Goal: Task Accomplishment & Management: Complete application form

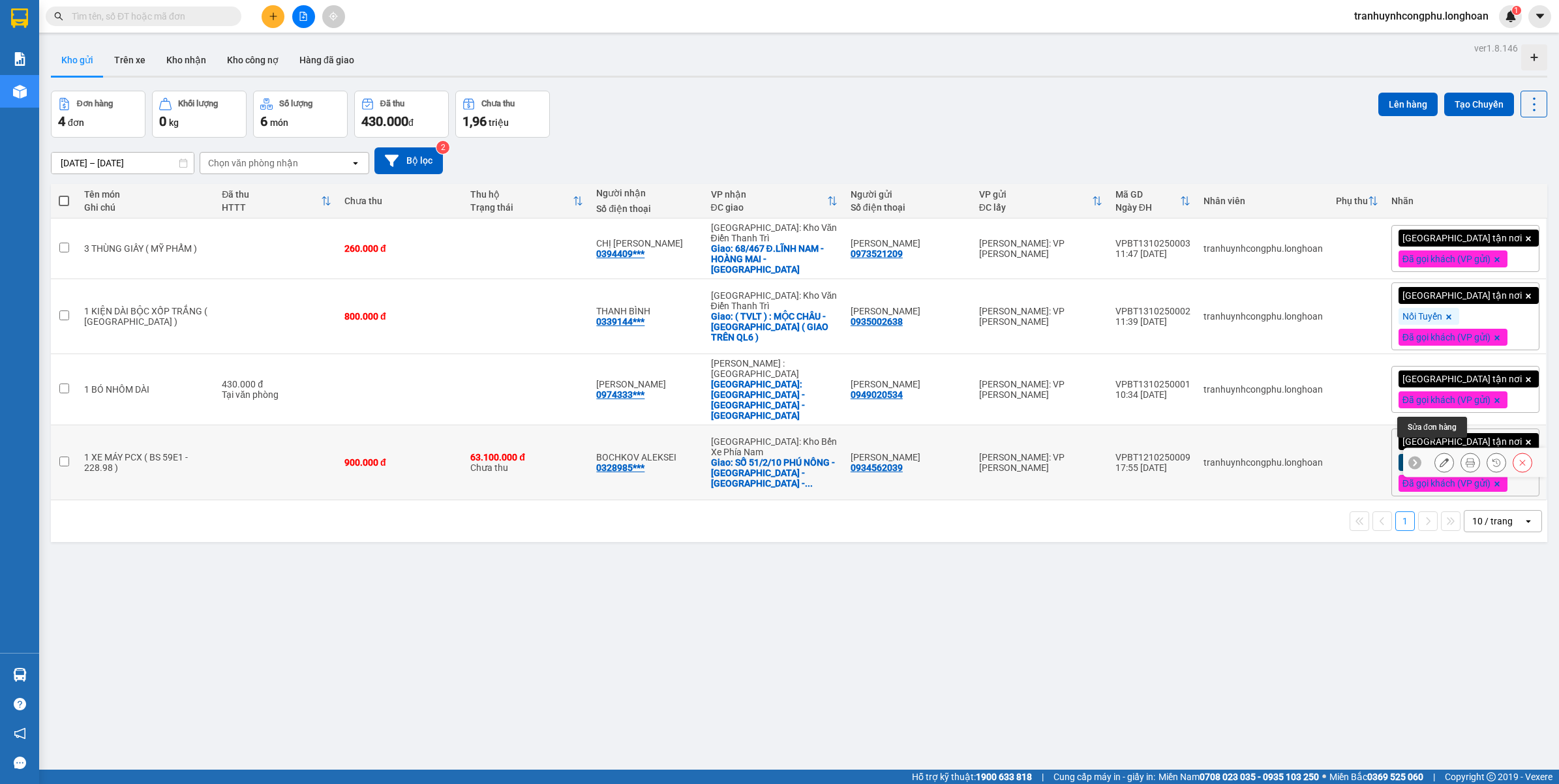
click at [1439, 458] on icon at bounding box center [1444, 462] width 9 height 9
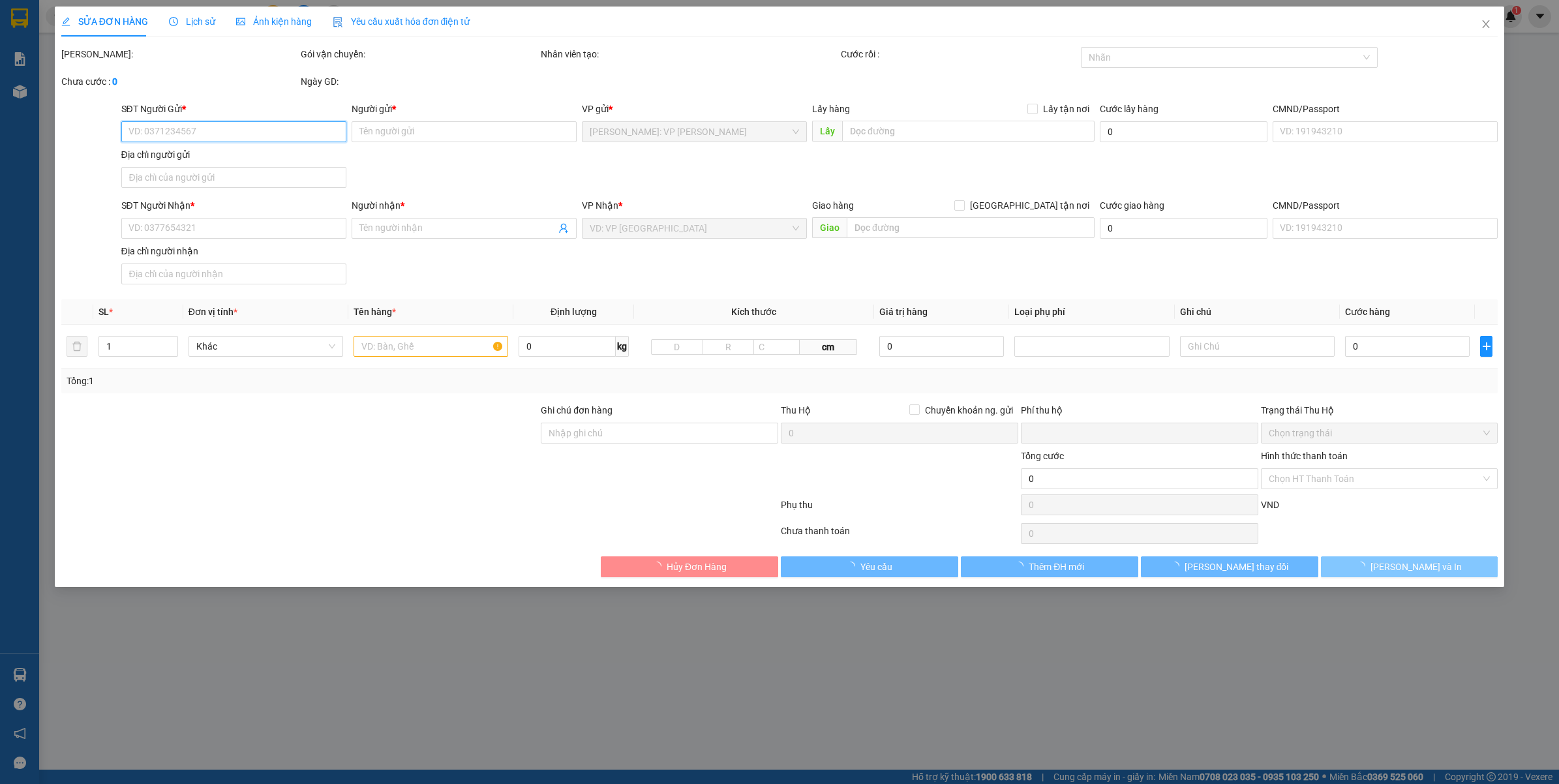
type input "0934562039"
type input "[PERSON_NAME]"
type input "0328985875"
type input "BOCHKOV ALEKSEI"
checkbox input "true"
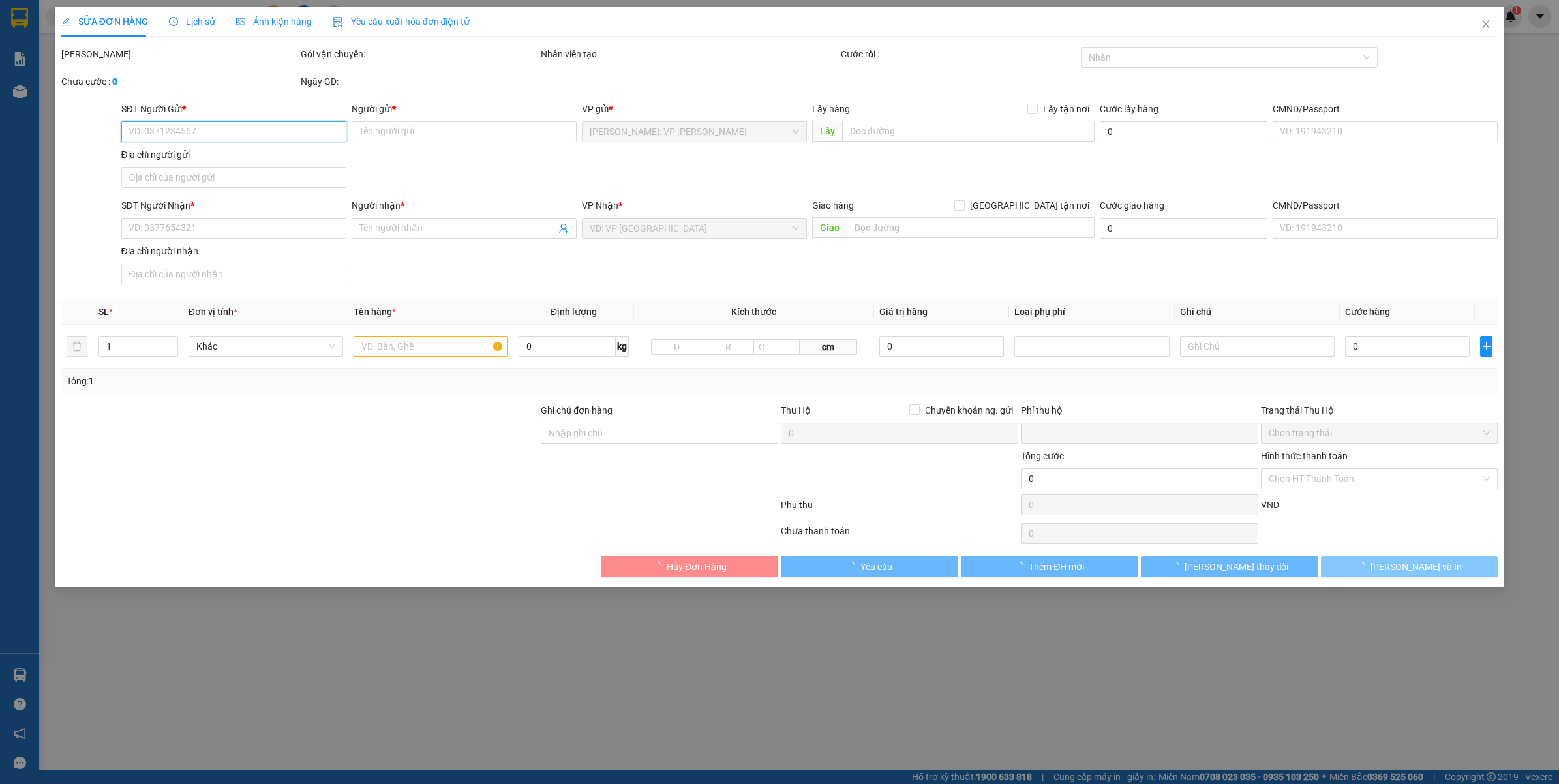
type input "SỐ 51/2/10 [GEOGRAPHIC_DATA] - [GEOGRAPHIC_DATA] - [GEOGRAPHIC_DATA] - [GEOGRAP…"
type input "CHÌA KHOÁ QUẤN TAY LÁI ( GIẤY TỜ + 2 GƯƠNG XE TRONG CÓP )"
type input "900.000"
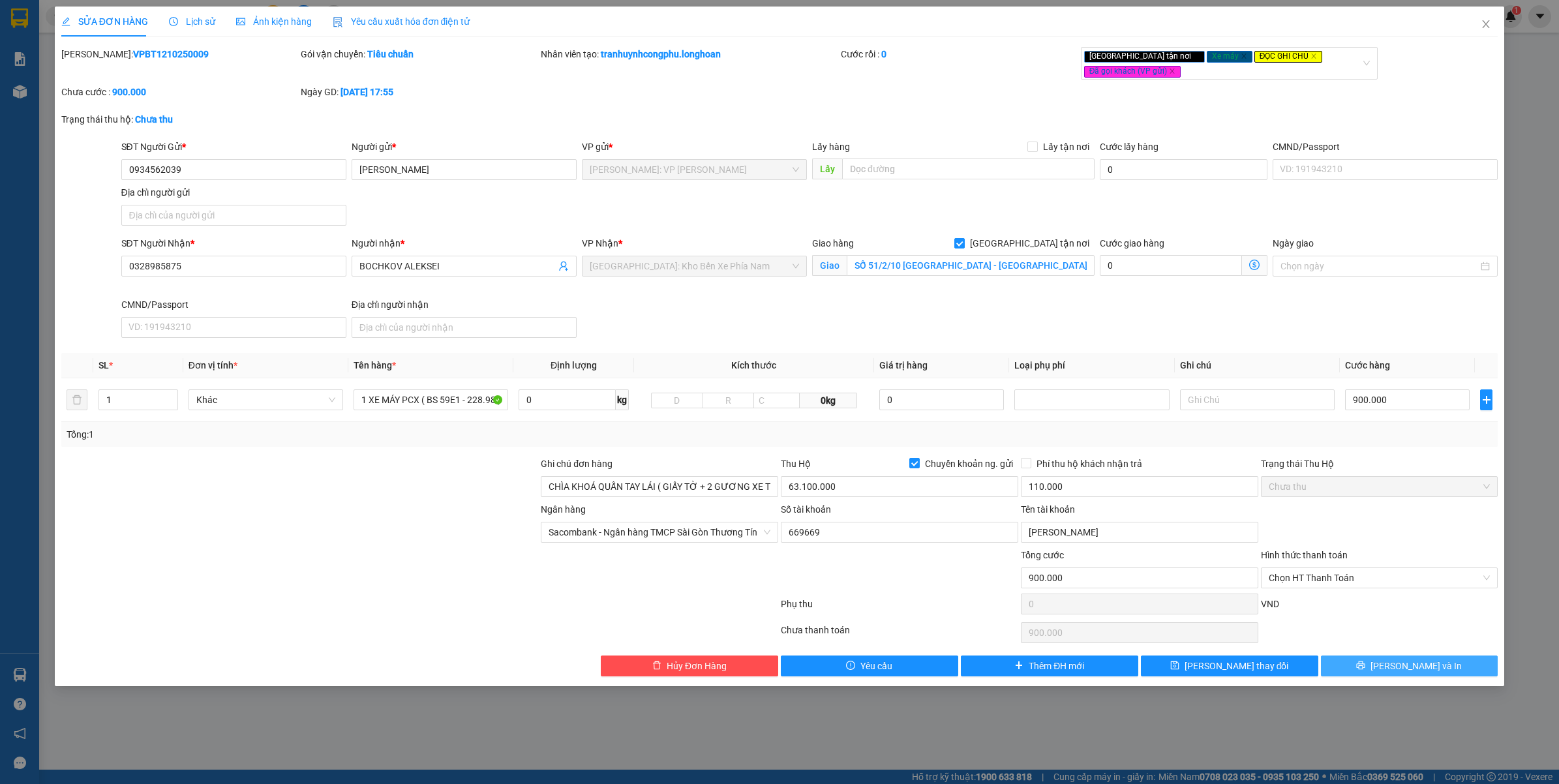
click at [1386, 674] on button "[PERSON_NAME] và In" at bounding box center [1410, 665] width 177 height 21
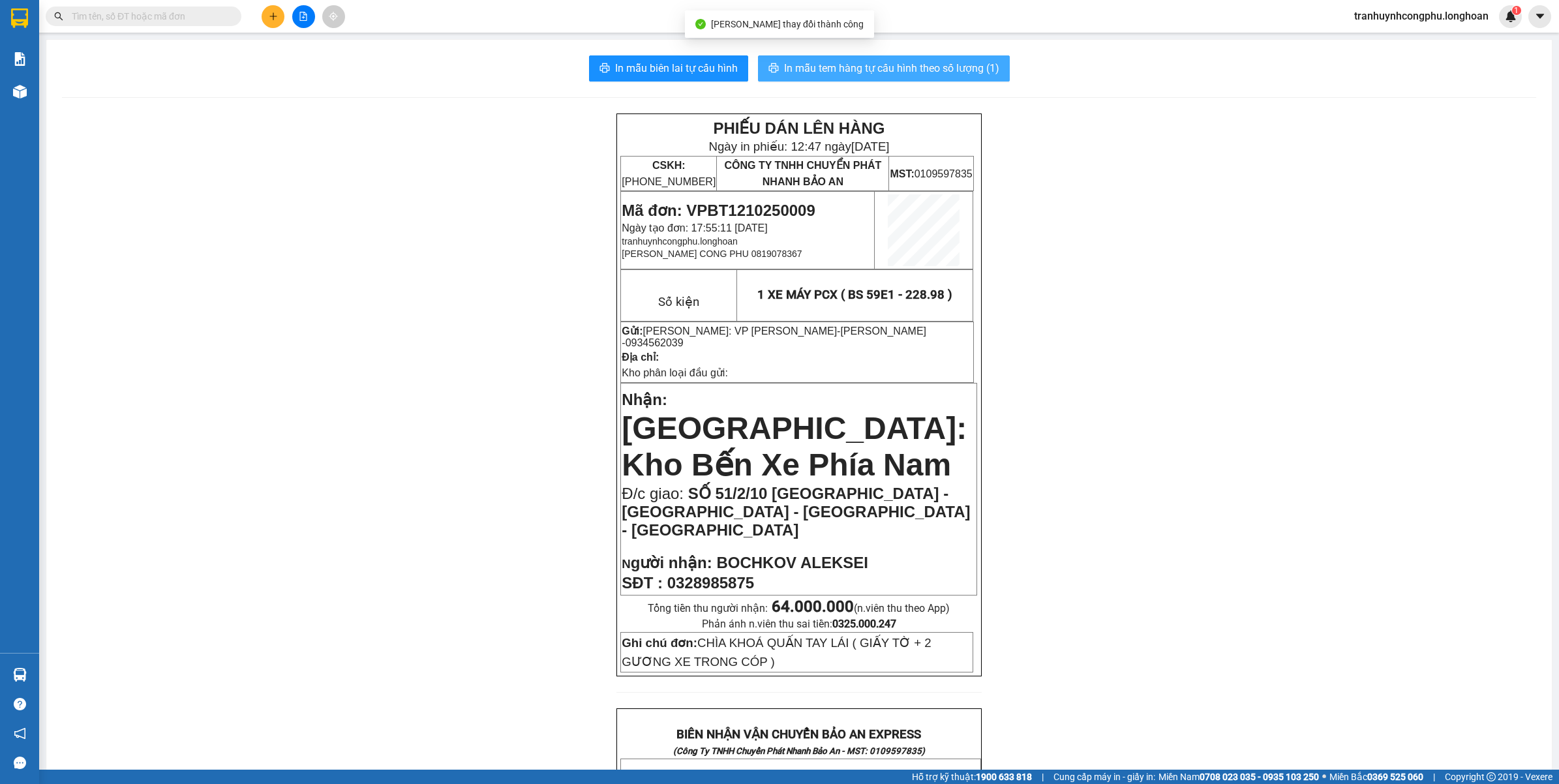
drag, startPoint x: 965, startPoint y: 71, endPoint x: 950, endPoint y: 72, distance: 15.0
click at [961, 71] on span "In mẫu tem hàng tự cấu hình theo số lượng (1)" at bounding box center [891, 68] width 215 height 16
click at [767, 204] on span "Mã đơn: VPBT1210250009" at bounding box center [718, 210] width 193 height 18
copy span "VPBT1210250009"
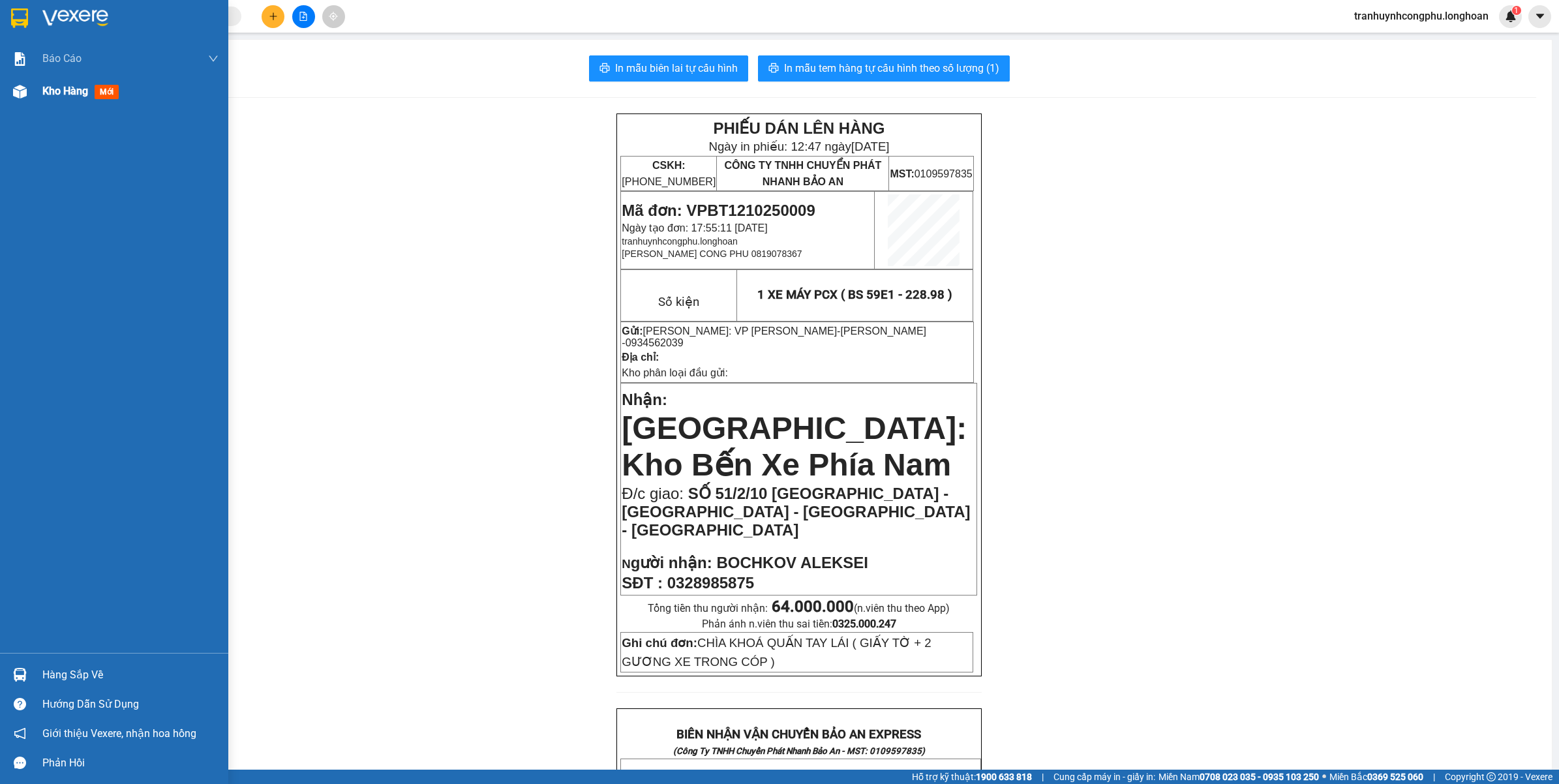
click at [34, 92] on div "Kho hàng mới" at bounding box center [114, 92] width 228 height 33
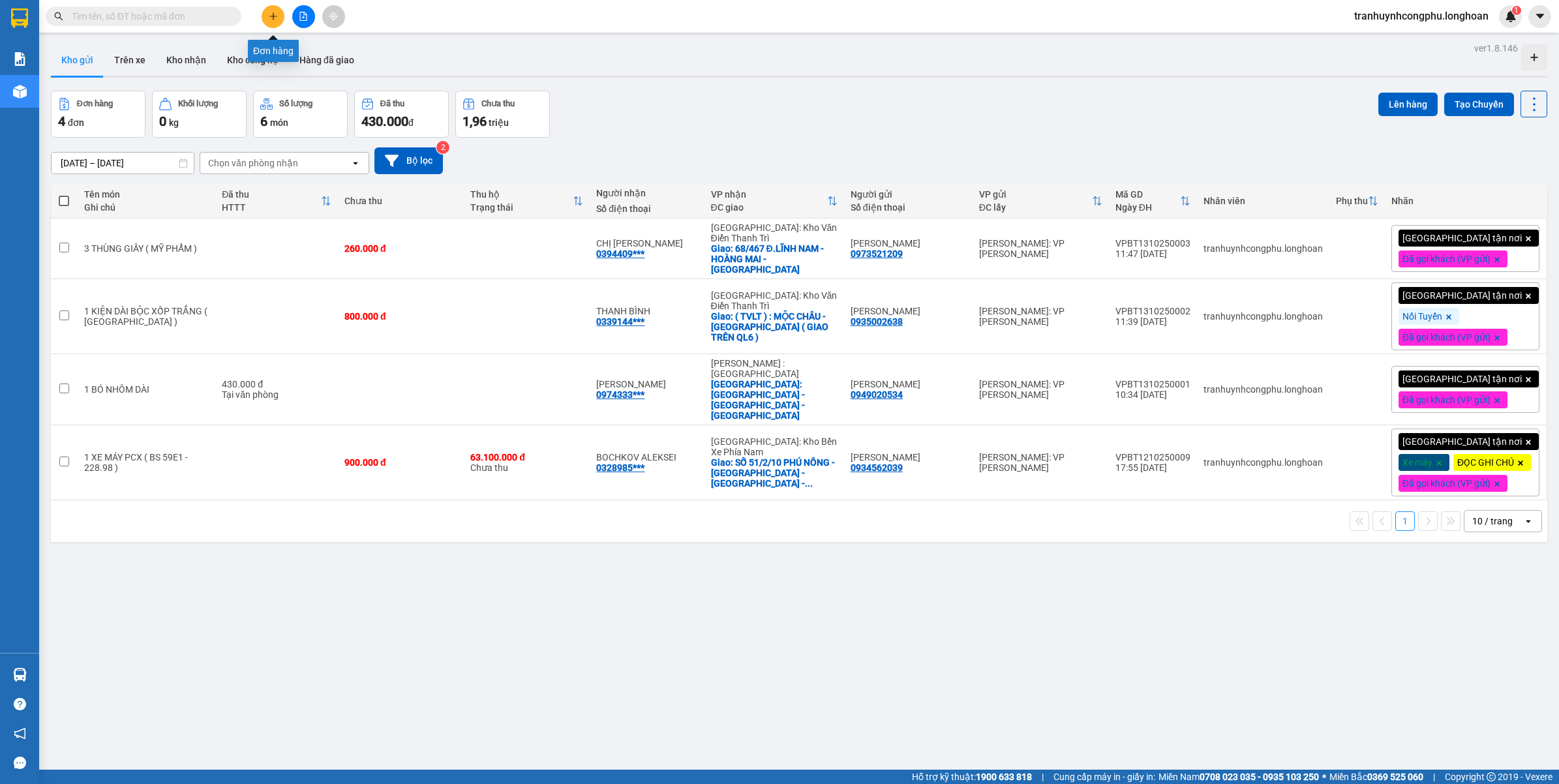
click at [282, 22] on button at bounding box center [273, 16] width 23 height 23
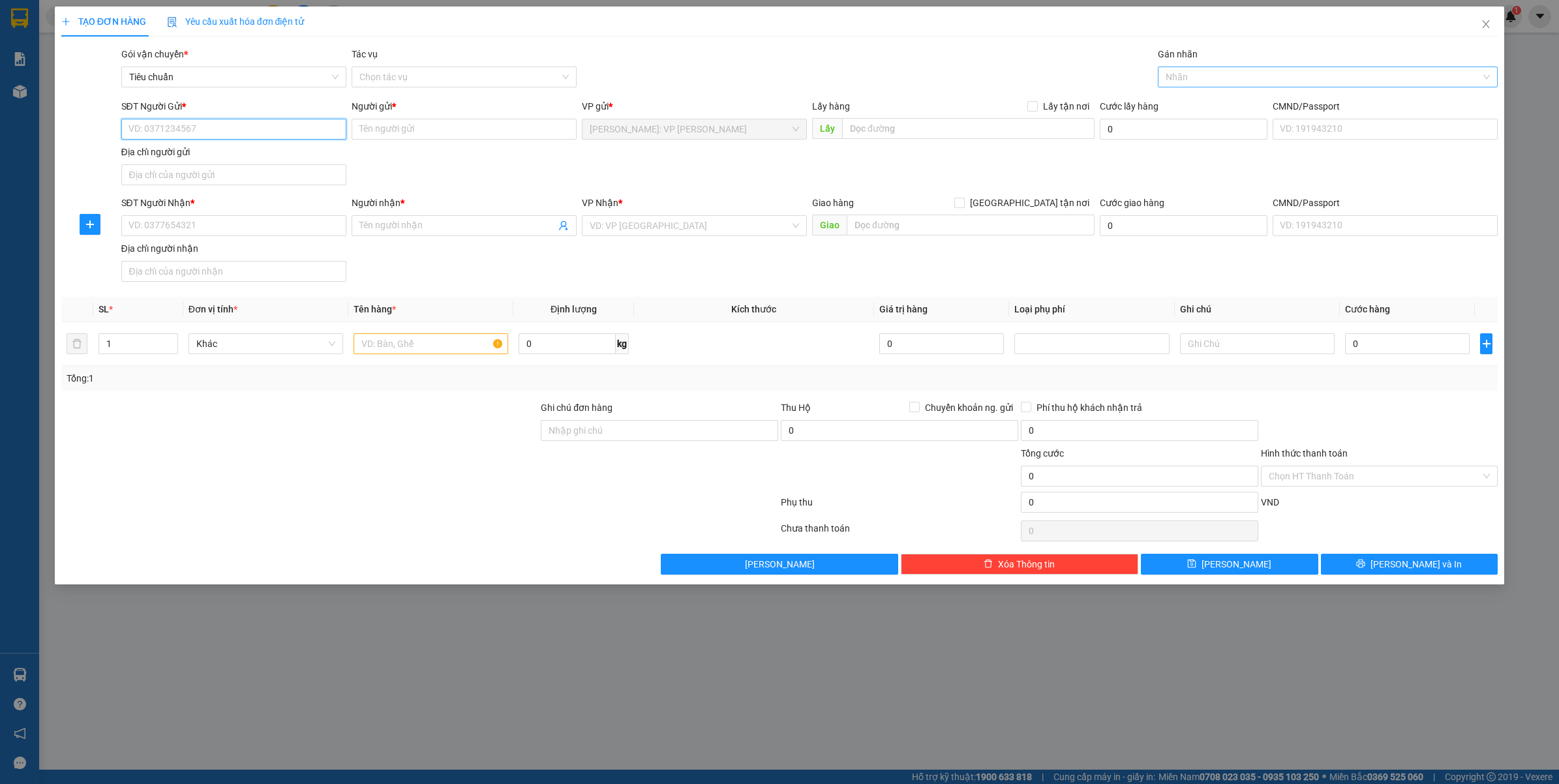
click at [1238, 87] on div "Nhãn" at bounding box center [1328, 77] width 340 height 21
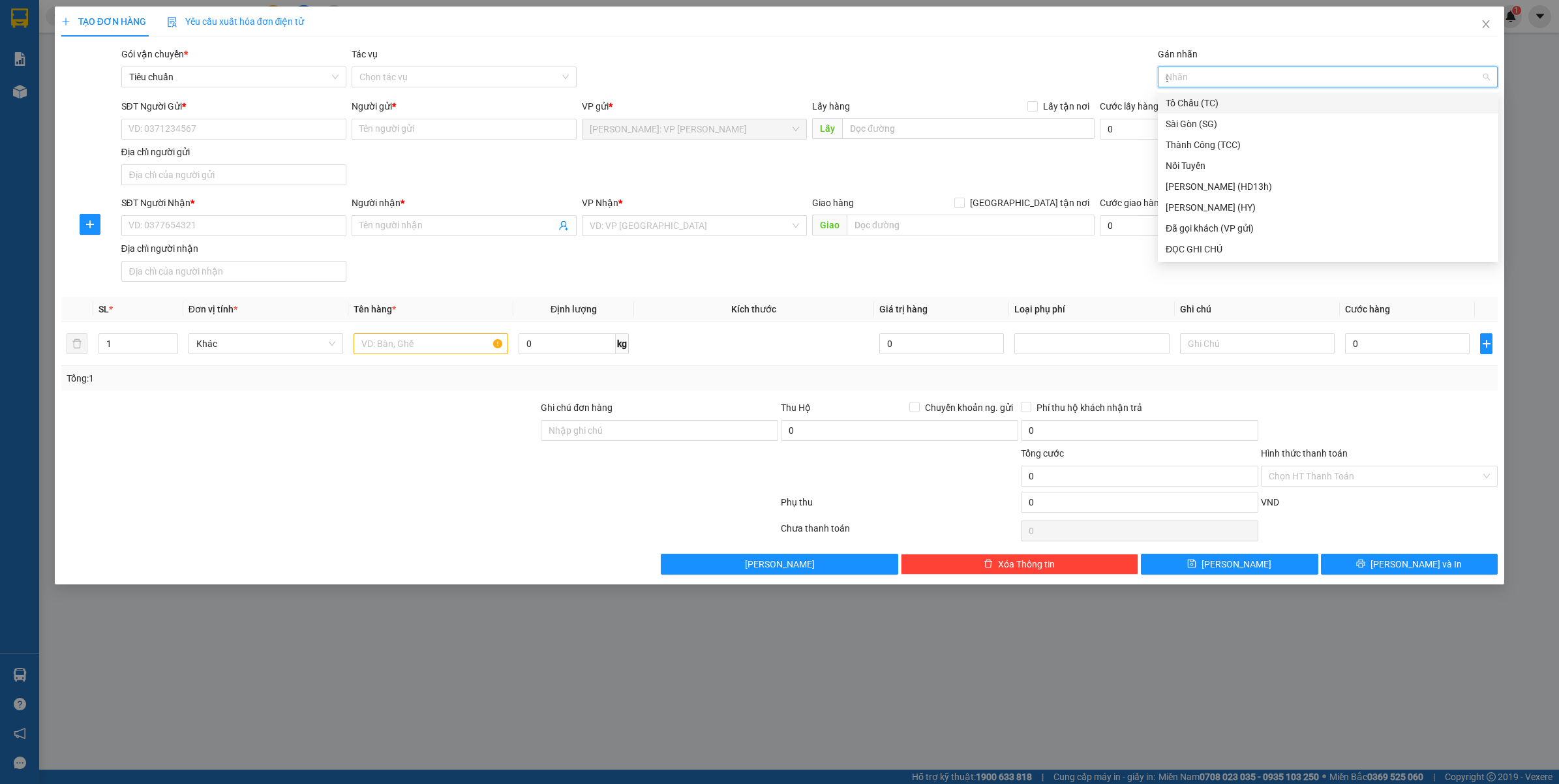
type input "gt"
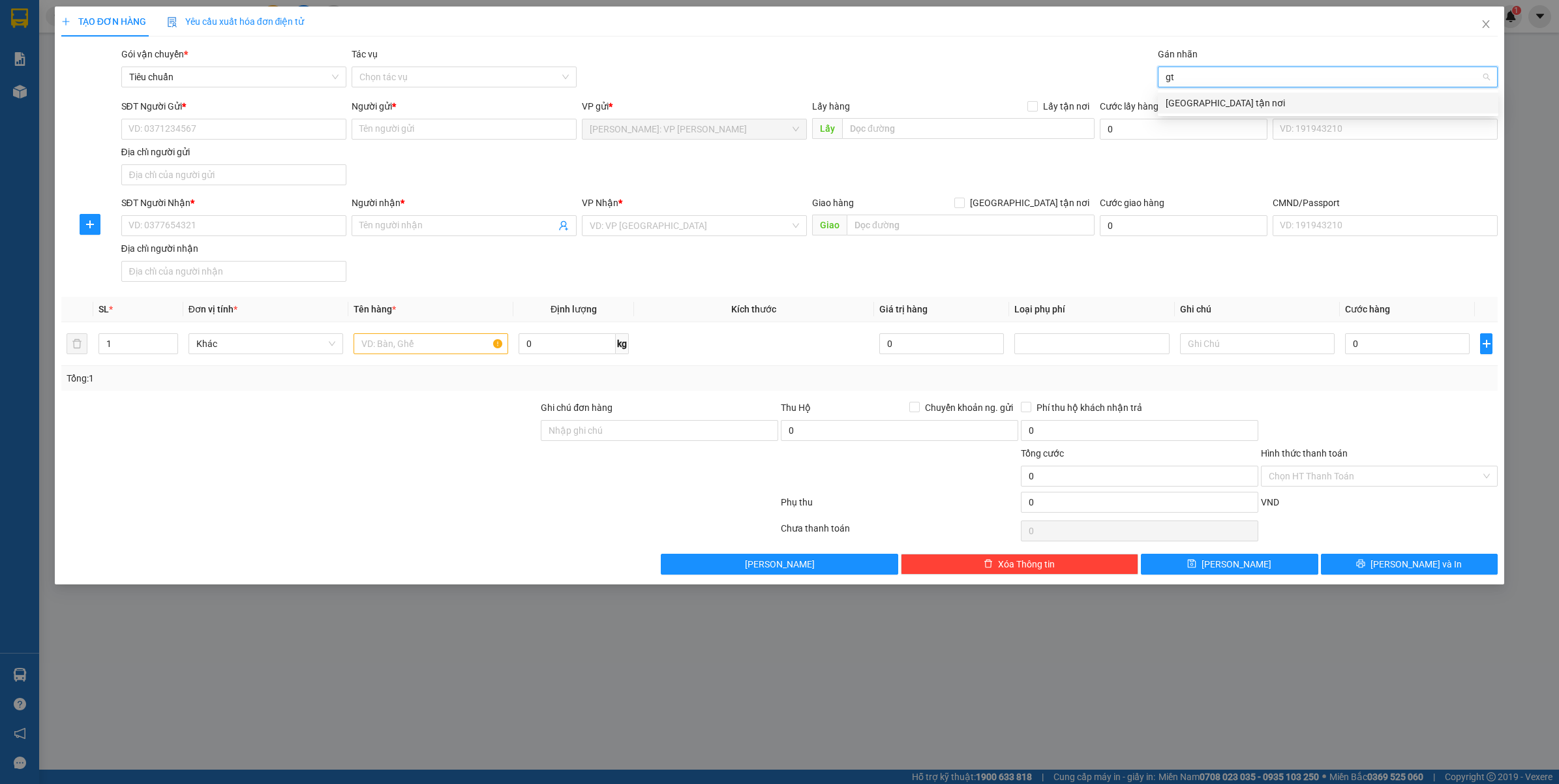
click at [1205, 99] on div "[GEOGRAPHIC_DATA] tận nơi" at bounding box center [1328, 103] width 325 height 14
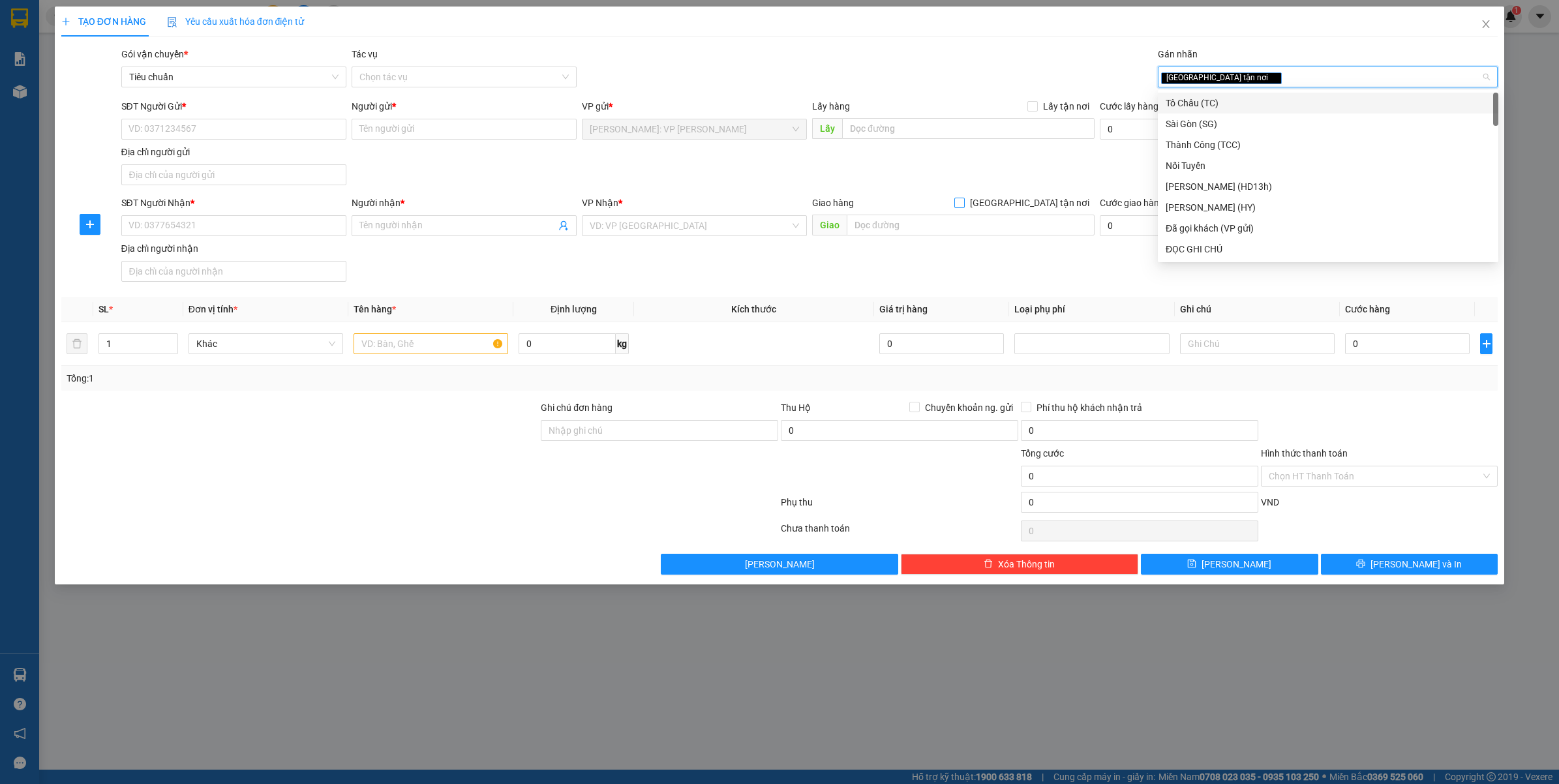
click at [1038, 201] on span "[GEOGRAPHIC_DATA] tận nơi" at bounding box center [1029, 203] width 130 height 14
click at [964, 201] on input "[GEOGRAPHIC_DATA] tận nơi" at bounding box center [959, 202] width 9 height 9
checkbox input "true"
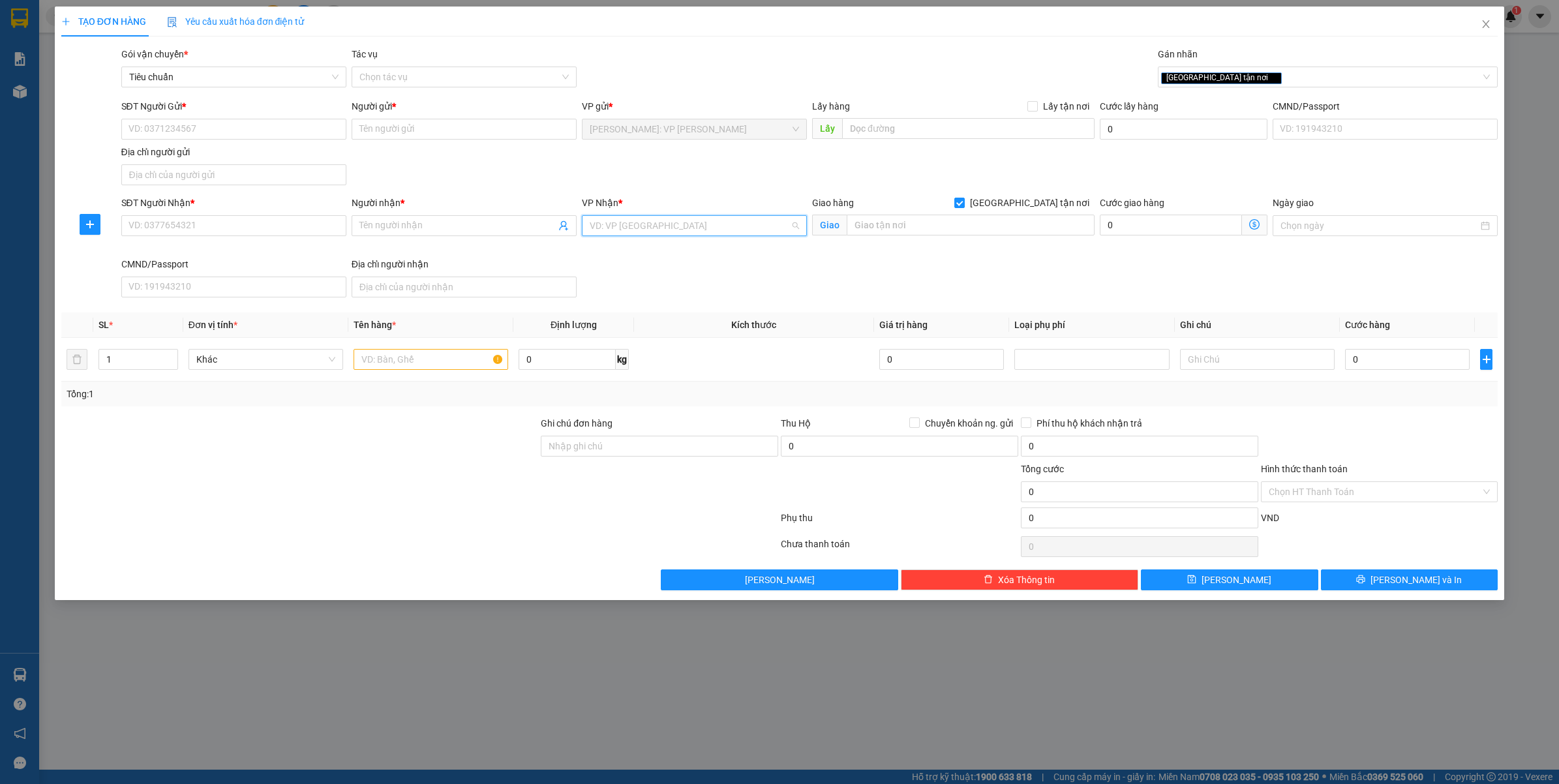
click at [682, 227] on input "search" at bounding box center [690, 225] width 201 height 19
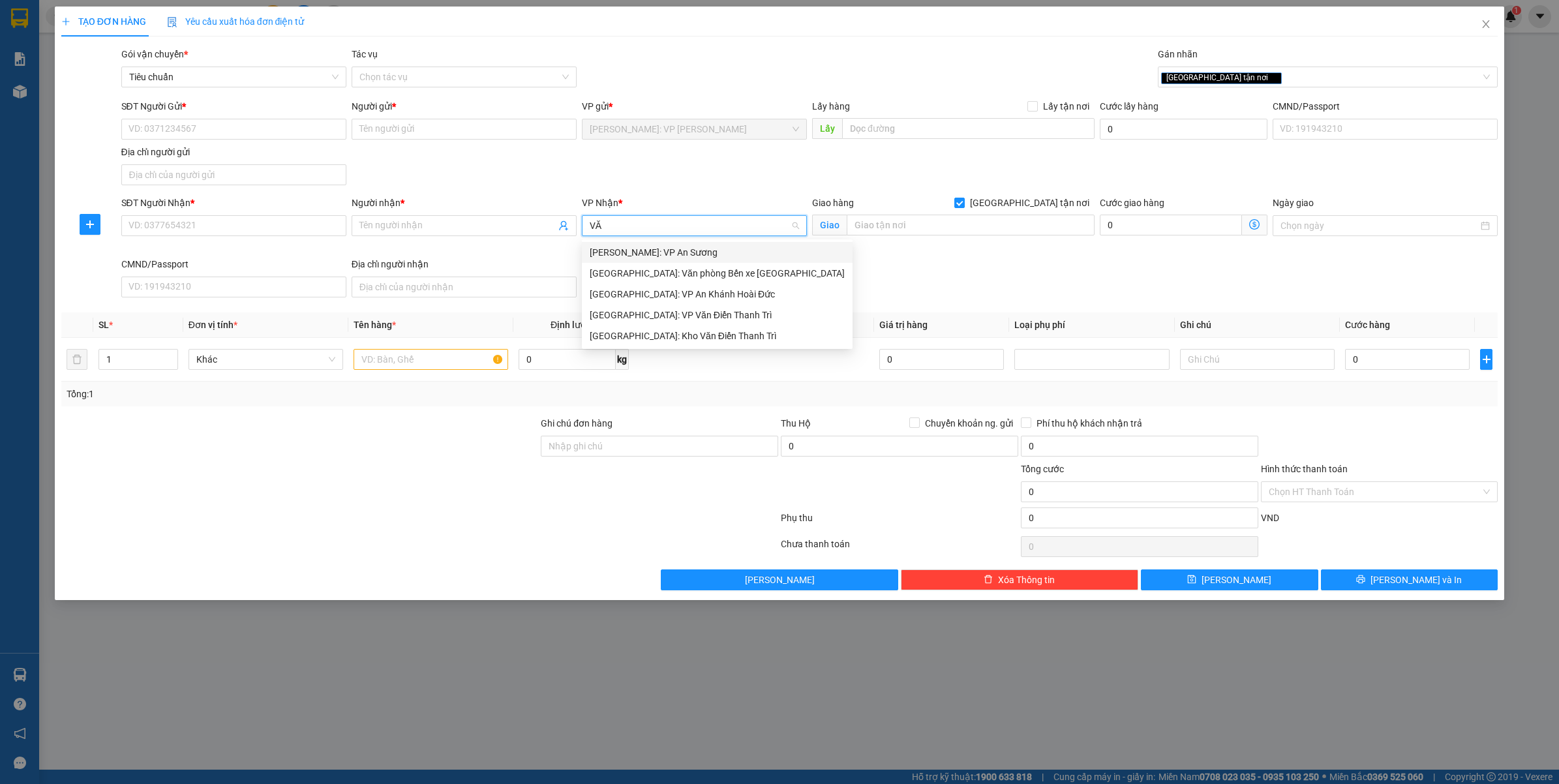
type input "VĂN"
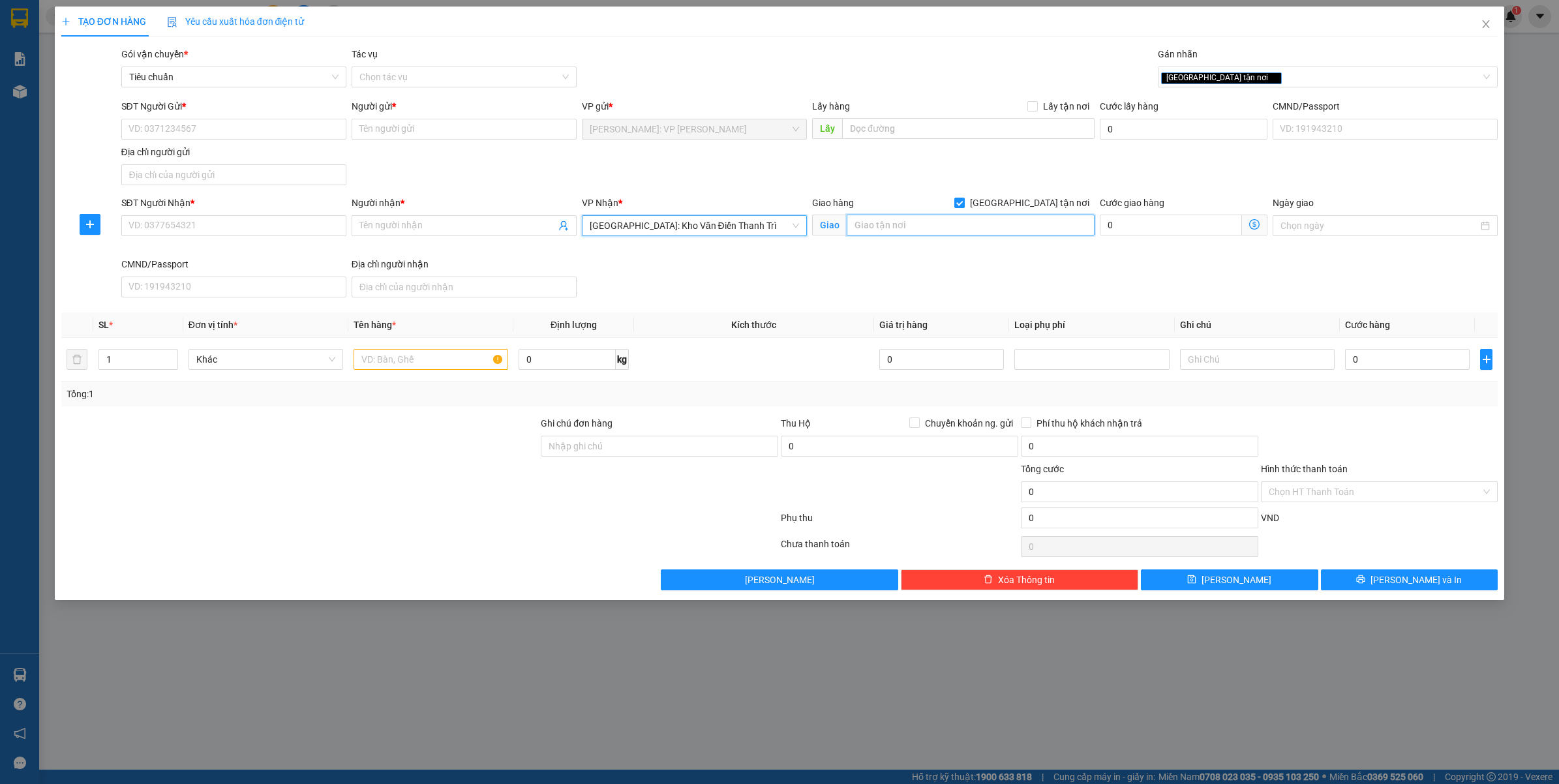
click at [902, 217] on input "text" at bounding box center [970, 225] width 248 height 21
click at [172, 352] on span "Increase Value" at bounding box center [170, 355] width 14 height 12
type input "3"
click at [172, 352] on span "Increase Value" at bounding box center [170, 355] width 14 height 12
drag, startPoint x: 423, startPoint y: 359, endPoint x: 416, endPoint y: 363, distance: 8.1
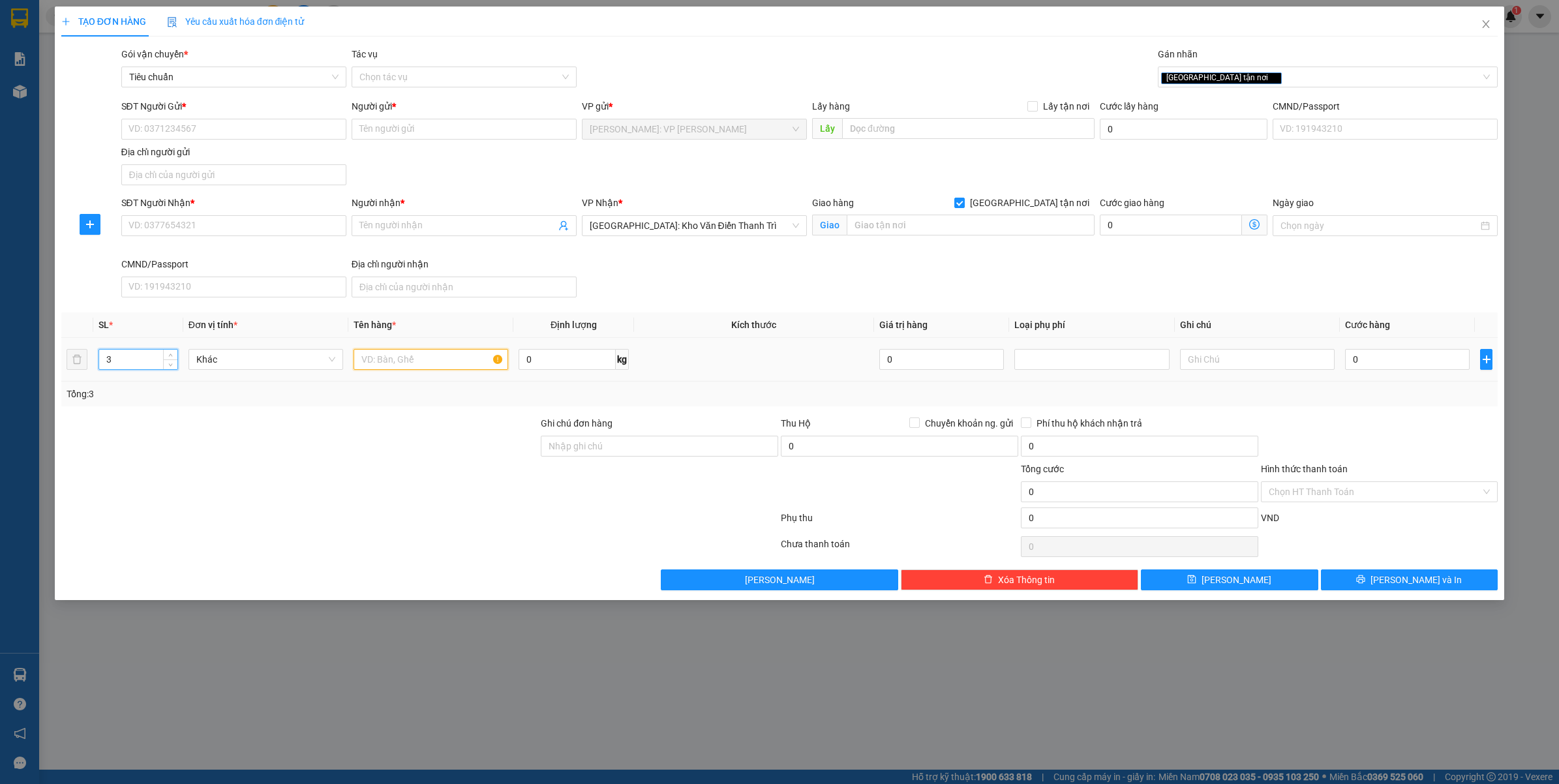
click at [422, 359] on input "text" at bounding box center [431, 359] width 155 height 21
click at [253, 222] on input "SĐT Người Nhận *" at bounding box center [234, 225] width 225 height 21
click at [1249, 67] on div "[GEOGRAPHIC_DATA] tận nơi" at bounding box center [1328, 77] width 340 height 21
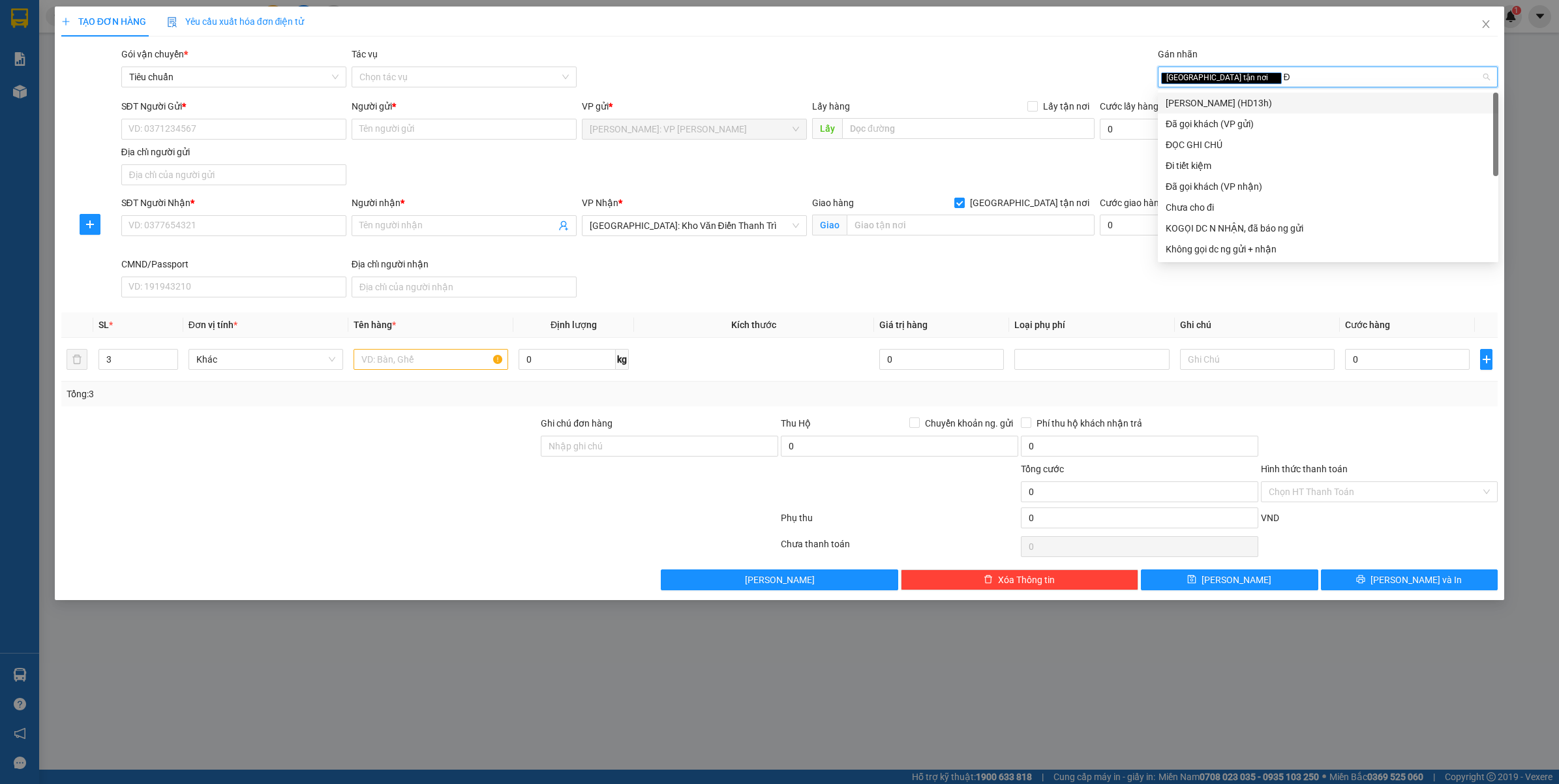
type input "ĐA"
click at [1235, 99] on div "Đã gọi khách (VP gửi)" at bounding box center [1328, 103] width 325 height 14
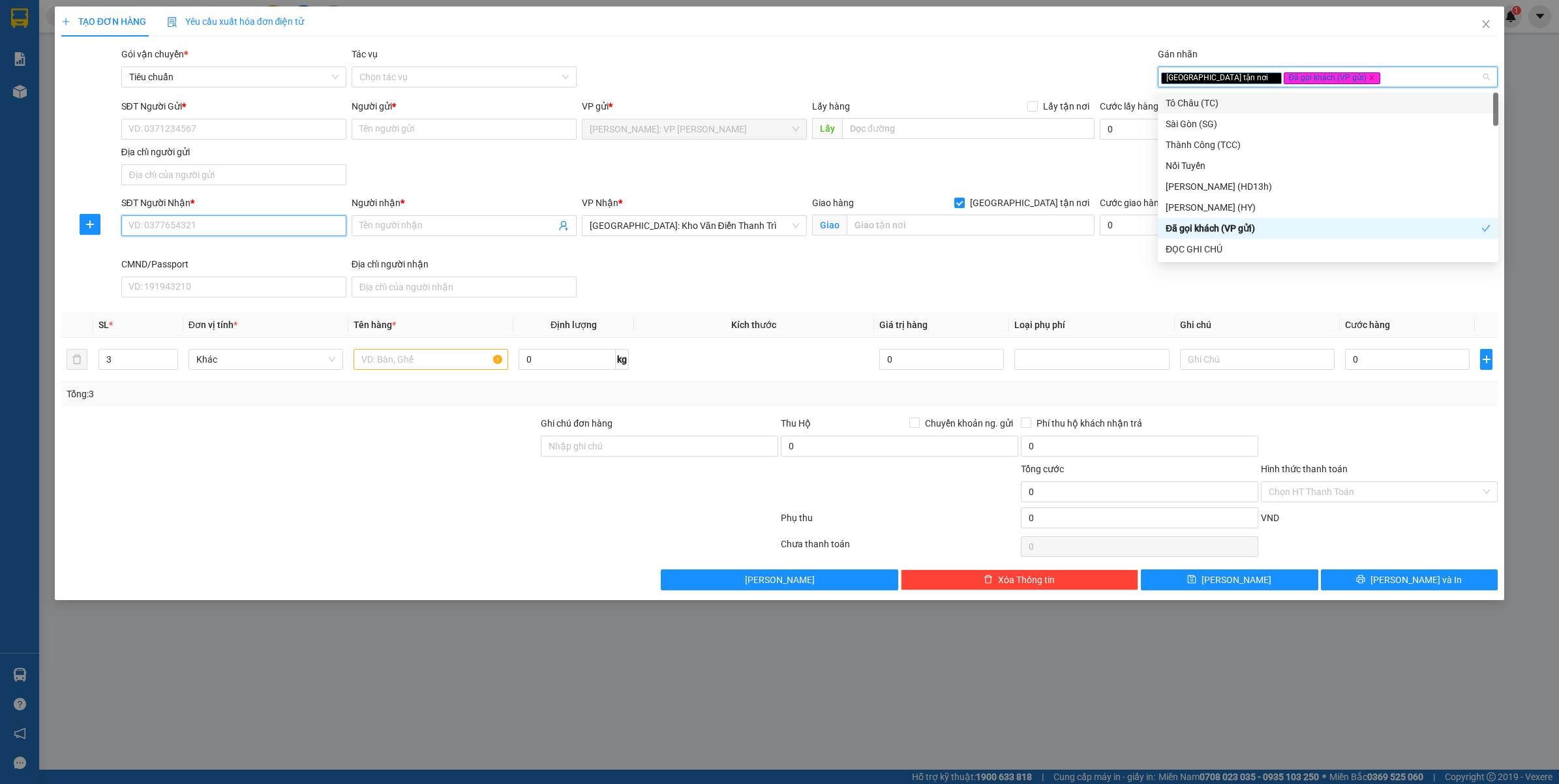
click at [217, 235] on input "SĐT Người Nhận *" at bounding box center [234, 225] width 225 height 21
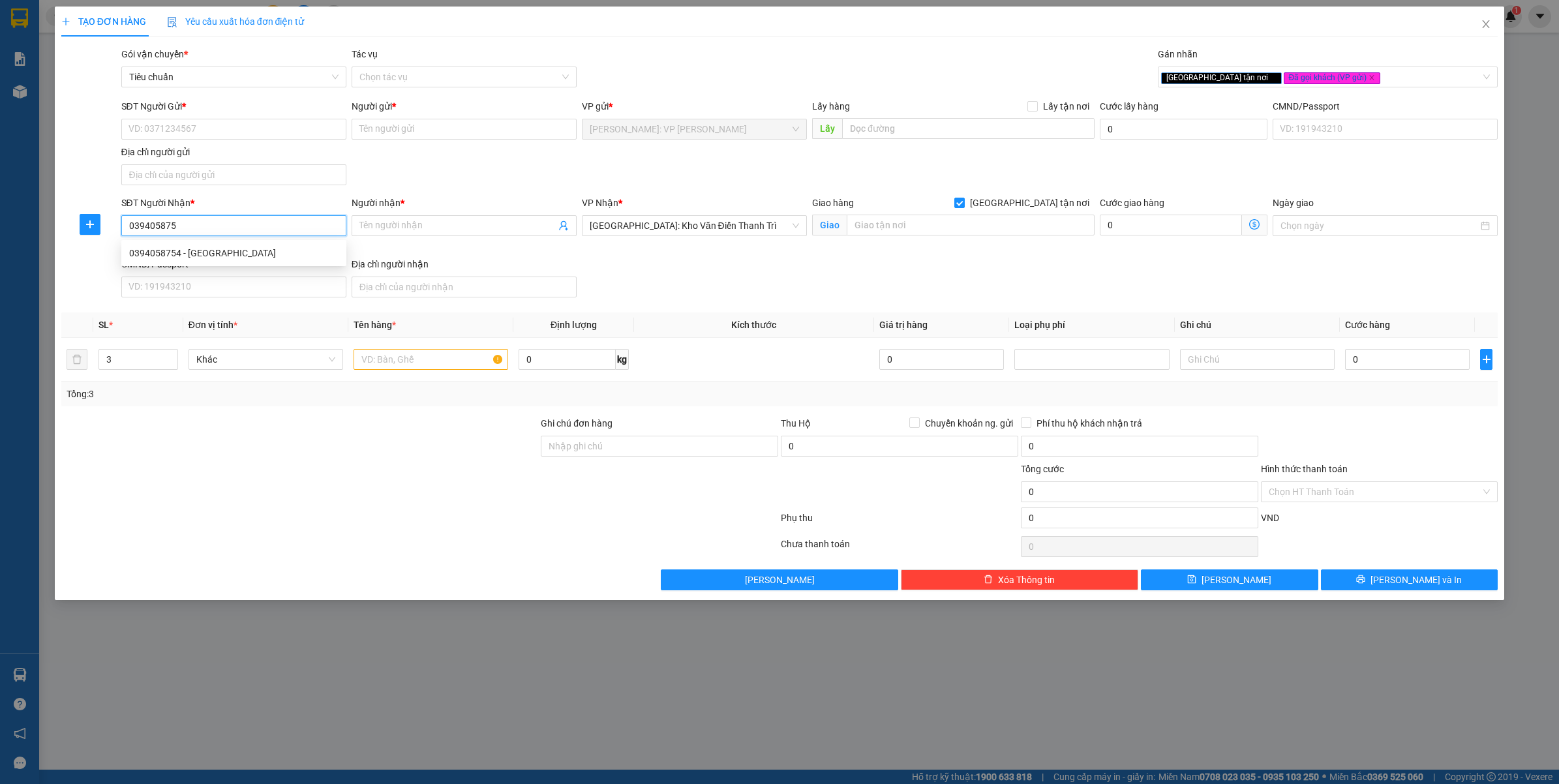
type input "0394058754"
click at [221, 249] on div "0394058754 - [GEOGRAPHIC_DATA]" at bounding box center [233, 253] width 209 height 14
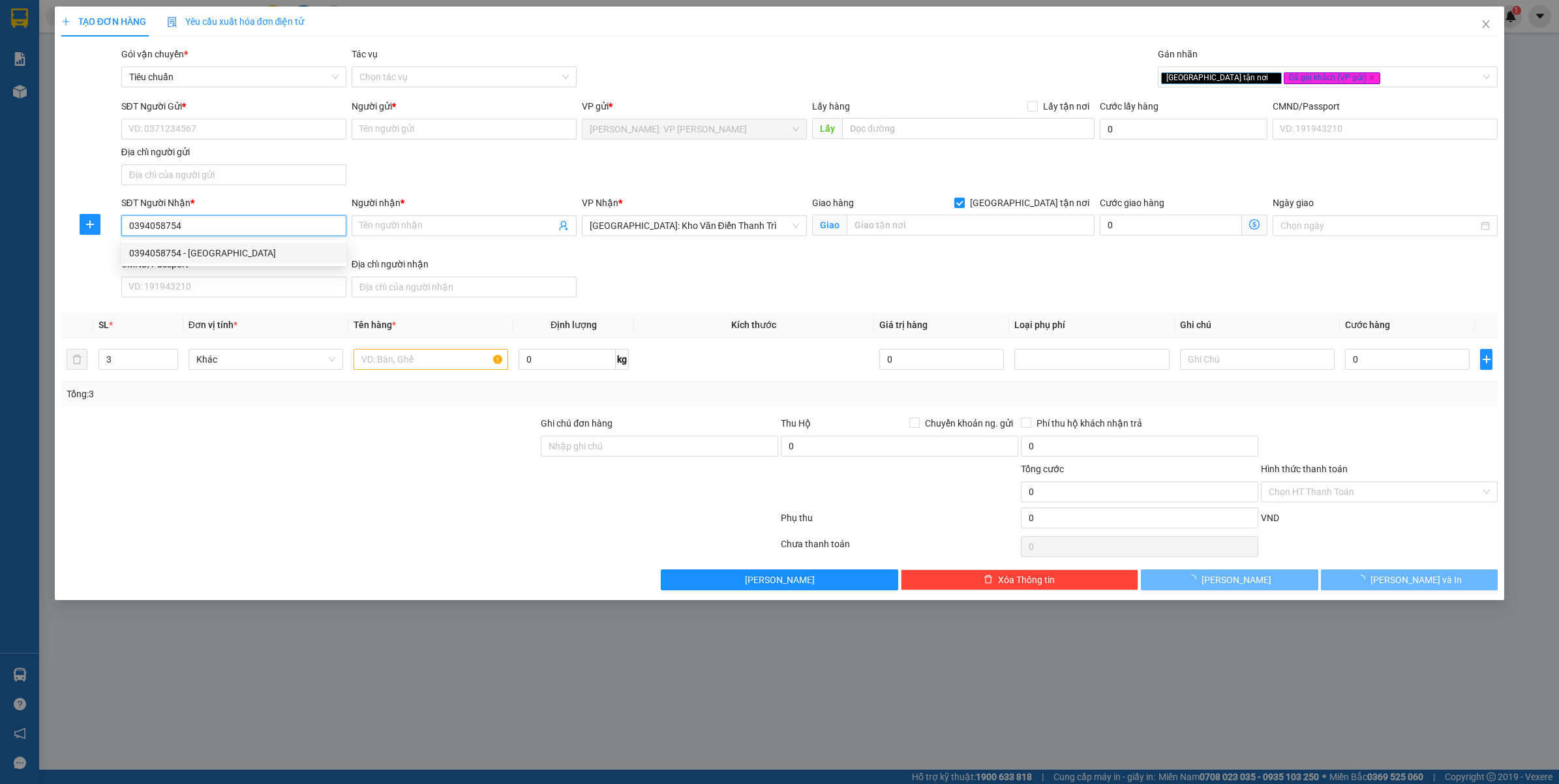
type input "ANH QUỐC"
type input "SỐ 17A/NGÕ 45 - LA TINH 1 - ĐÔNG LA - [GEOGRAPHIC_DATA] - [GEOGRAPHIC_DATA]"
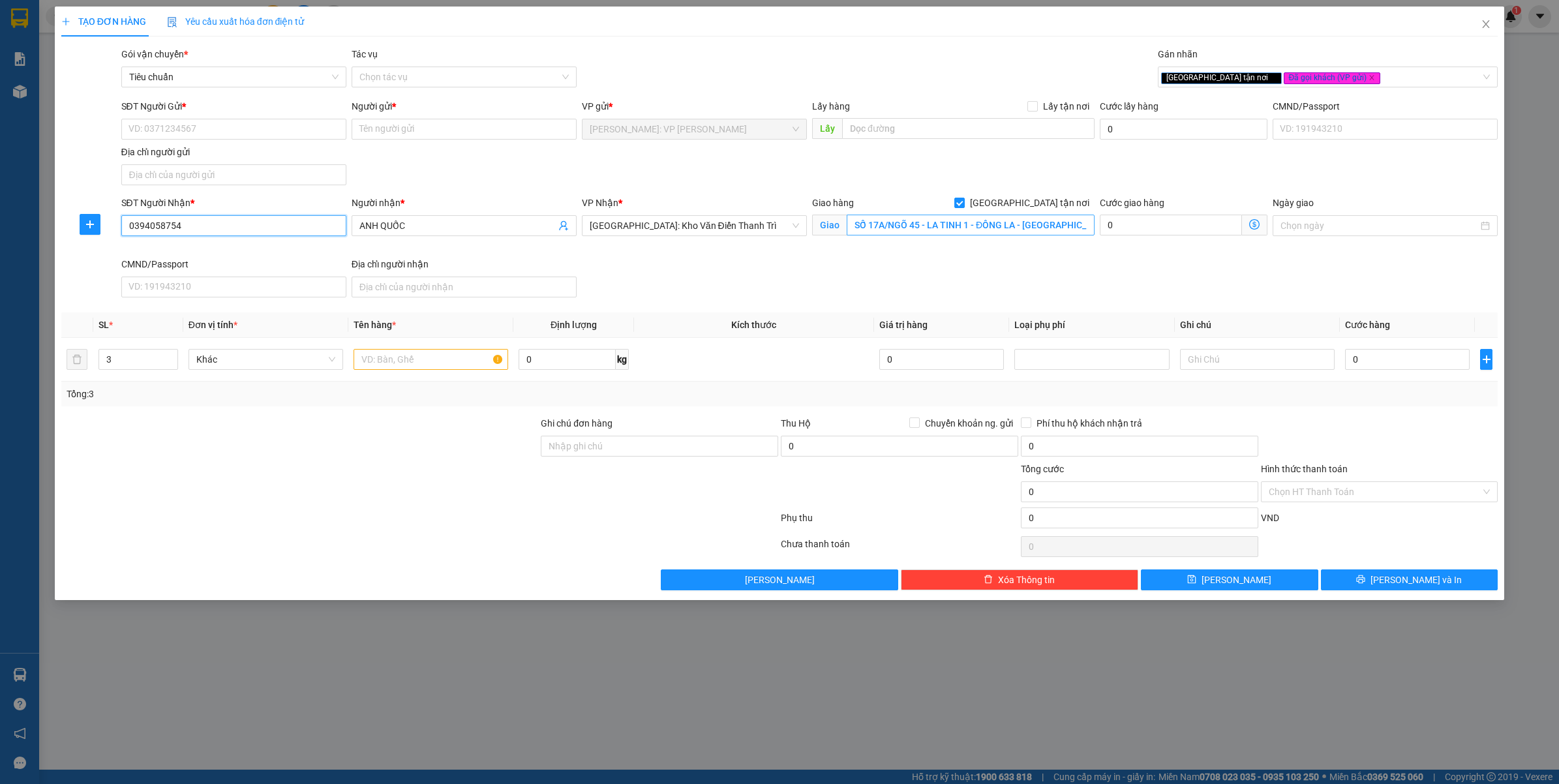
type input "0394058754"
drag, startPoint x: 947, startPoint y: 222, endPoint x: 964, endPoint y: 224, distance: 17.1
click at [949, 222] on input "SỐ 17A/NGÕ 45 - LA TINH 1 - ĐÔNG LA - [GEOGRAPHIC_DATA] - [GEOGRAPHIC_DATA]" at bounding box center [970, 225] width 248 height 21
click at [217, 119] on input "SĐT Người Gửi *" at bounding box center [234, 129] width 225 height 21
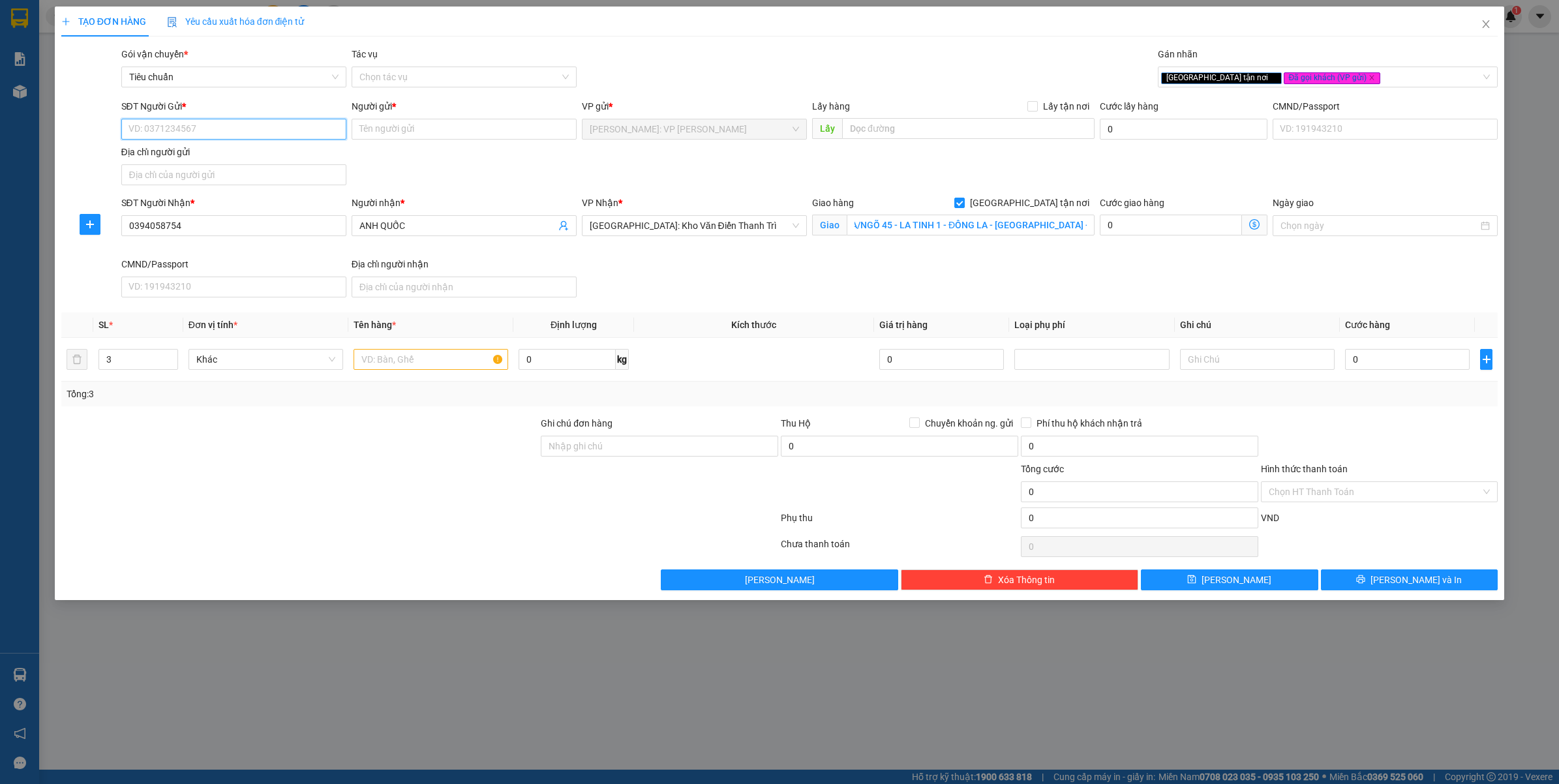
scroll to position [0, 0]
drag, startPoint x: 197, startPoint y: 174, endPoint x: 201, endPoint y: 196, distance: 22.4
click at [197, 174] on div "0917419291 - A THÀNH" at bounding box center [233, 176] width 209 height 14
type input "0917419291"
type input "A THÀNH"
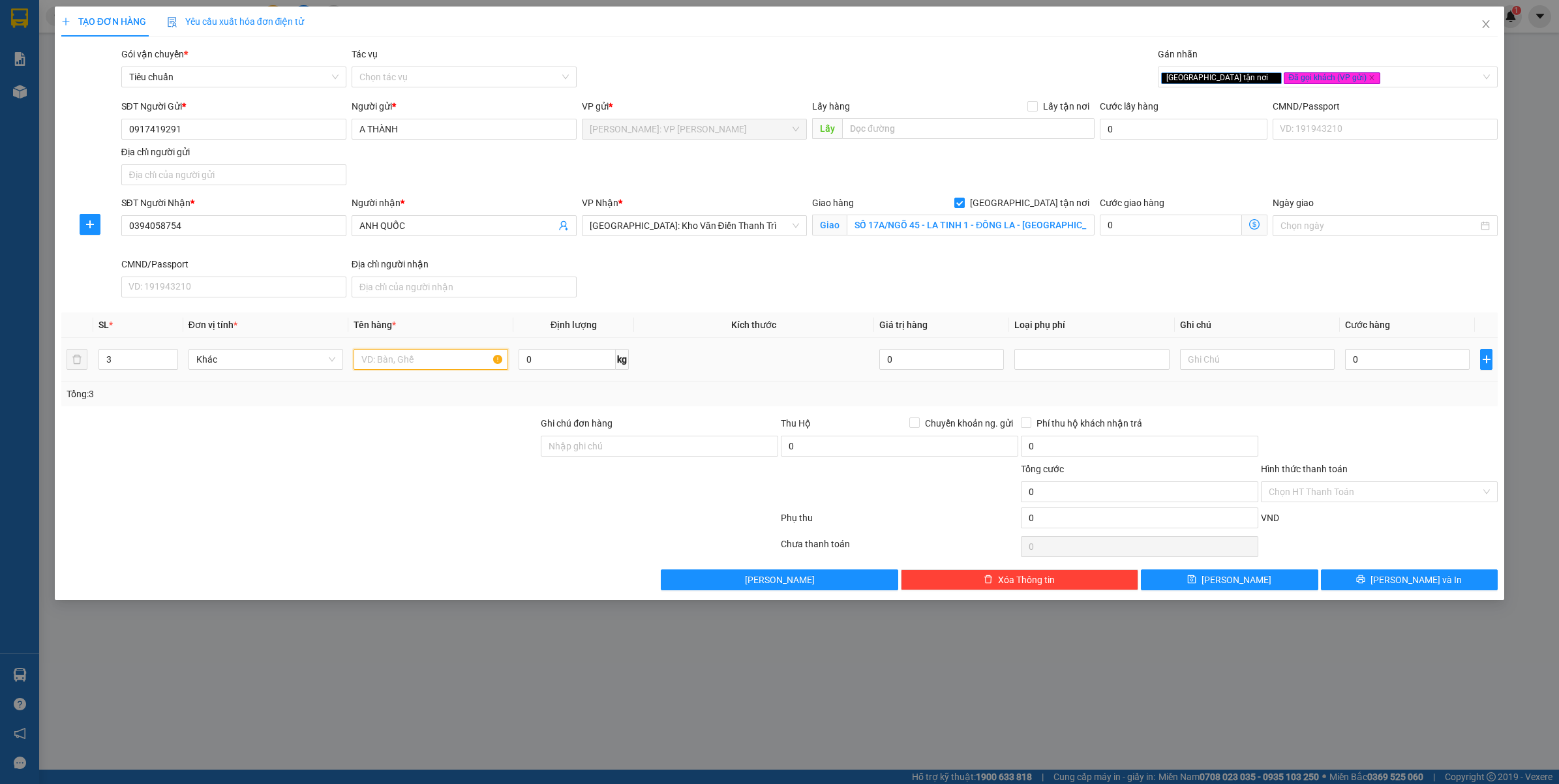
click at [403, 359] on input "text" at bounding box center [431, 359] width 155 height 21
drag, startPoint x: 414, startPoint y: 520, endPoint x: 416, endPoint y: 490, distance: 30.1
click at [416, 521] on div at bounding box center [420, 521] width 720 height 26
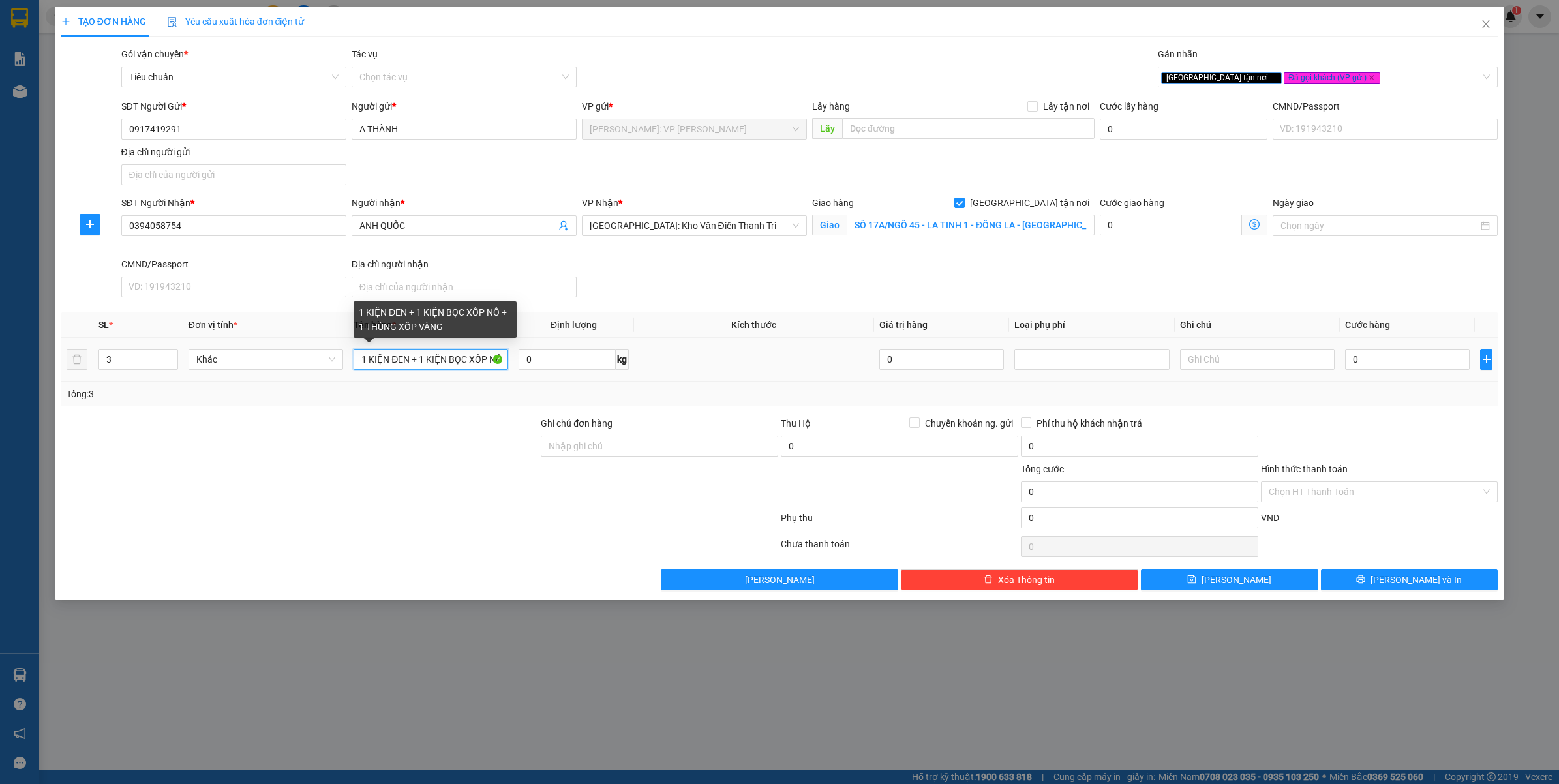
click at [418, 359] on input "1 KIỆN ĐEN + 1 KIỆN BỌC XỐP NỔ + 1 THÙNG XỐP VÀNG" at bounding box center [431, 359] width 155 height 21
type input "1 KIỆN ĐEN + 1 KIỆN BỌC XỐP NỔ + 1 THÙNG XỐP VÀNG ( LOA )"
drag, startPoint x: 411, startPoint y: 477, endPoint x: 532, endPoint y: 480, distance: 121.0
click at [412, 478] on div at bounding box center [300, 484] width 480 height 46
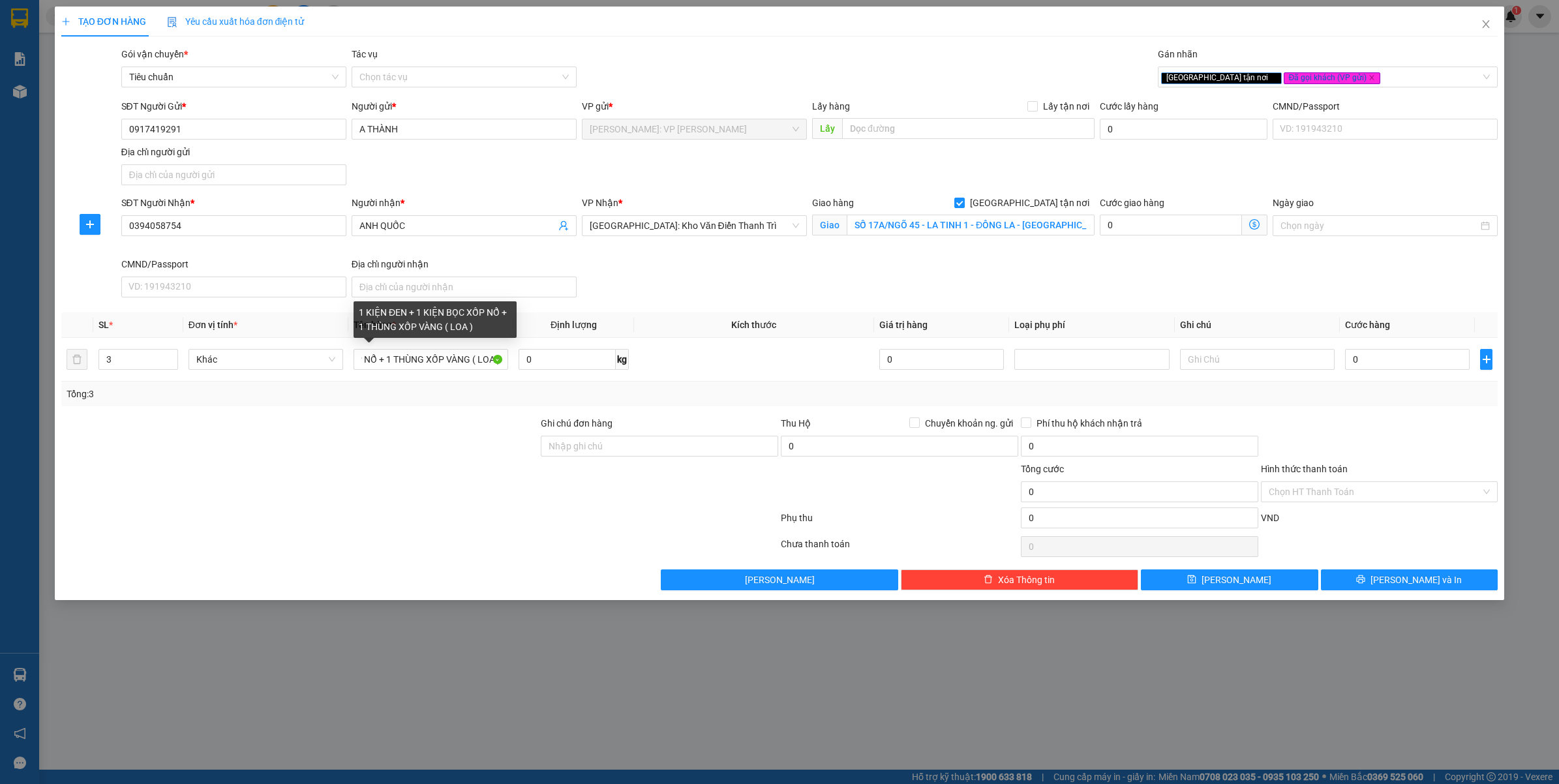
scroll to position [0, 0]
click at [668, 445] on input "Ghi chú đơn hàng" at bounding box center [660, 446] width 238 height 21
click at [693, 455] on input "HÀNG DỄ VỠ NHẸ TAY GIÚP E" at bounding box center [660, 446] width 238 height 21
type input "HÀNG DỄ VỠ VẬN CHUYỂN NHẸ TAY - HƯ VỠ KHÔNG ĐỀN"
drag, startPoint x: 399, startPoint y: 538, endPoint x: 336, endPoint y: 622, distance: 105.0
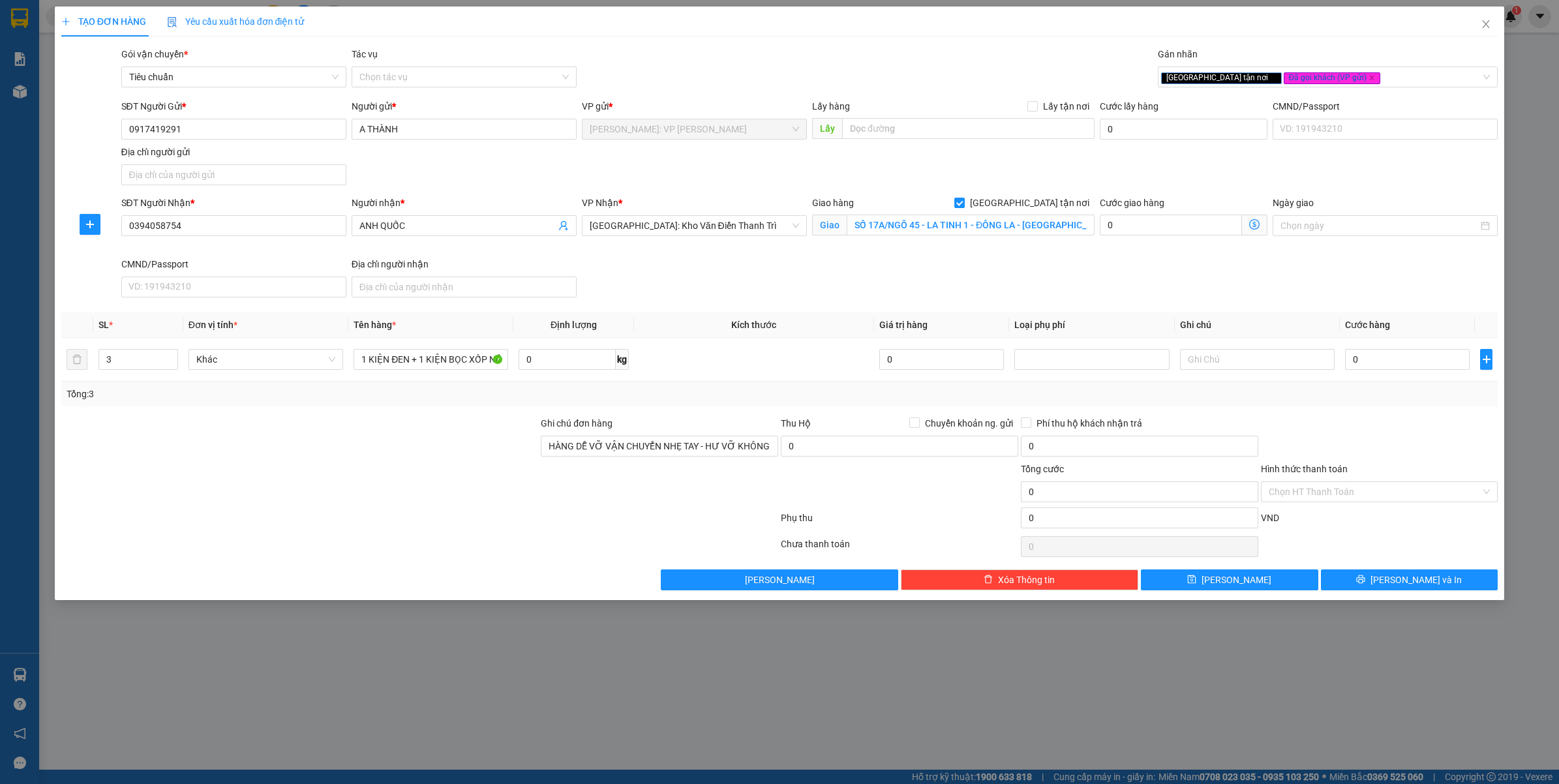
click at [399, 537] on div at bounding box center [420, 547] width 720 height 26
click at [200, 129] on input "0917419291" at bounding box center [234, 129] width 225 height 21
click at [242, 225] on input "0394058754" at bounding box center [234, 225] width 225 height 21
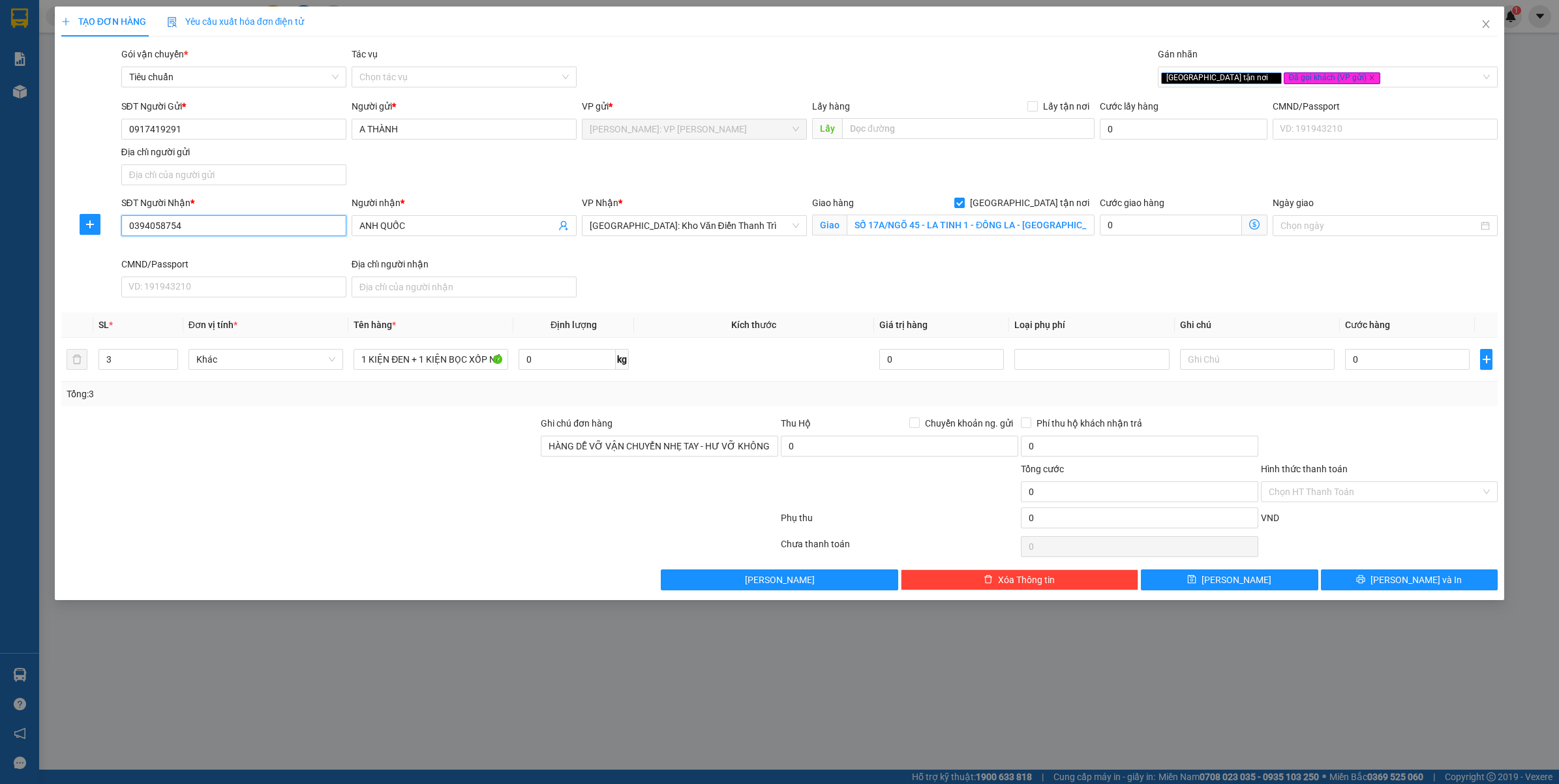
click at [242, 225] on input "0394058754" at bounding box center [234, 225] width 225 height 21
drag, startPoint x: 331, startPoint y: 700, endPoint x: 347, endPoint y: 680, distance: 25.6
click at [331, 699] on div "TẠO ĐƠN HÀNG Yêu cầu xuất hóa đơn điện tử Transit Pickup Surcharge Ids Transit …" at bounding box center [780, 392] width 1559 height 784
click at [1410, 368] on input "0" at bounding box center [1407, 359] width 124 height 21
type input "7"
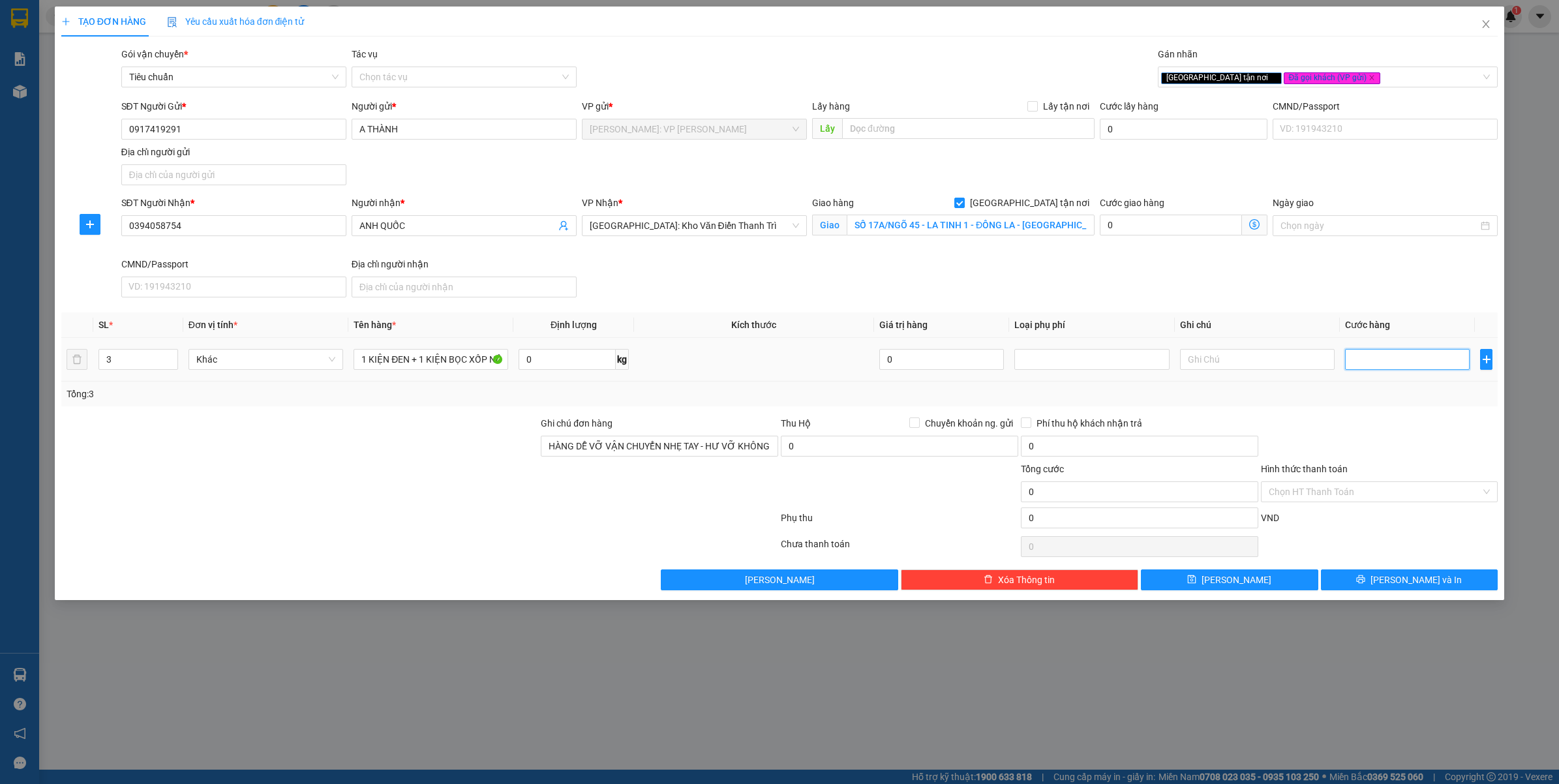
type input "7"
type input "78"
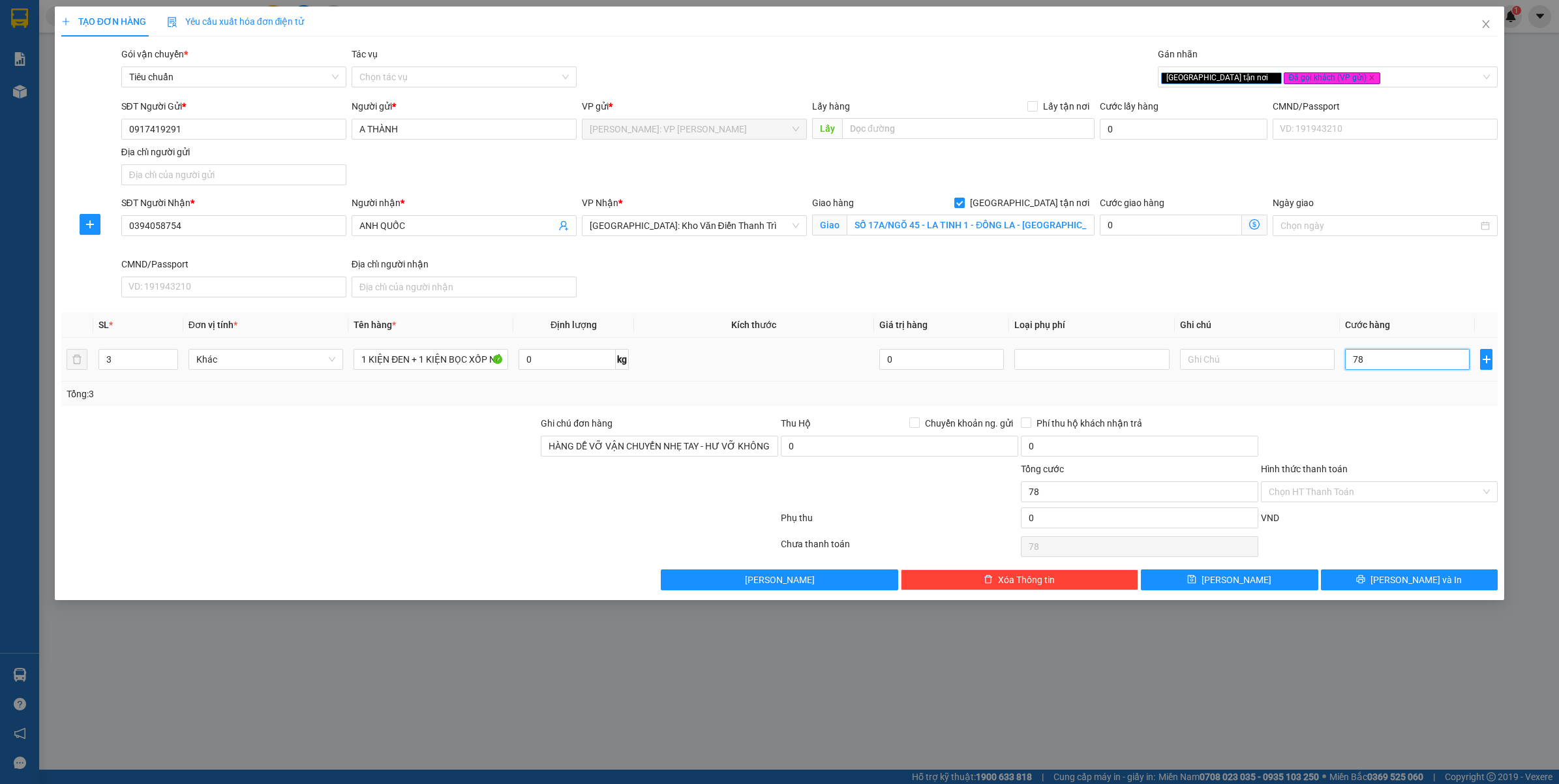
type input "780"
click at [1397, 428] on div at bounding box center [1379, 438] width 240 height 46
type input "780.000"
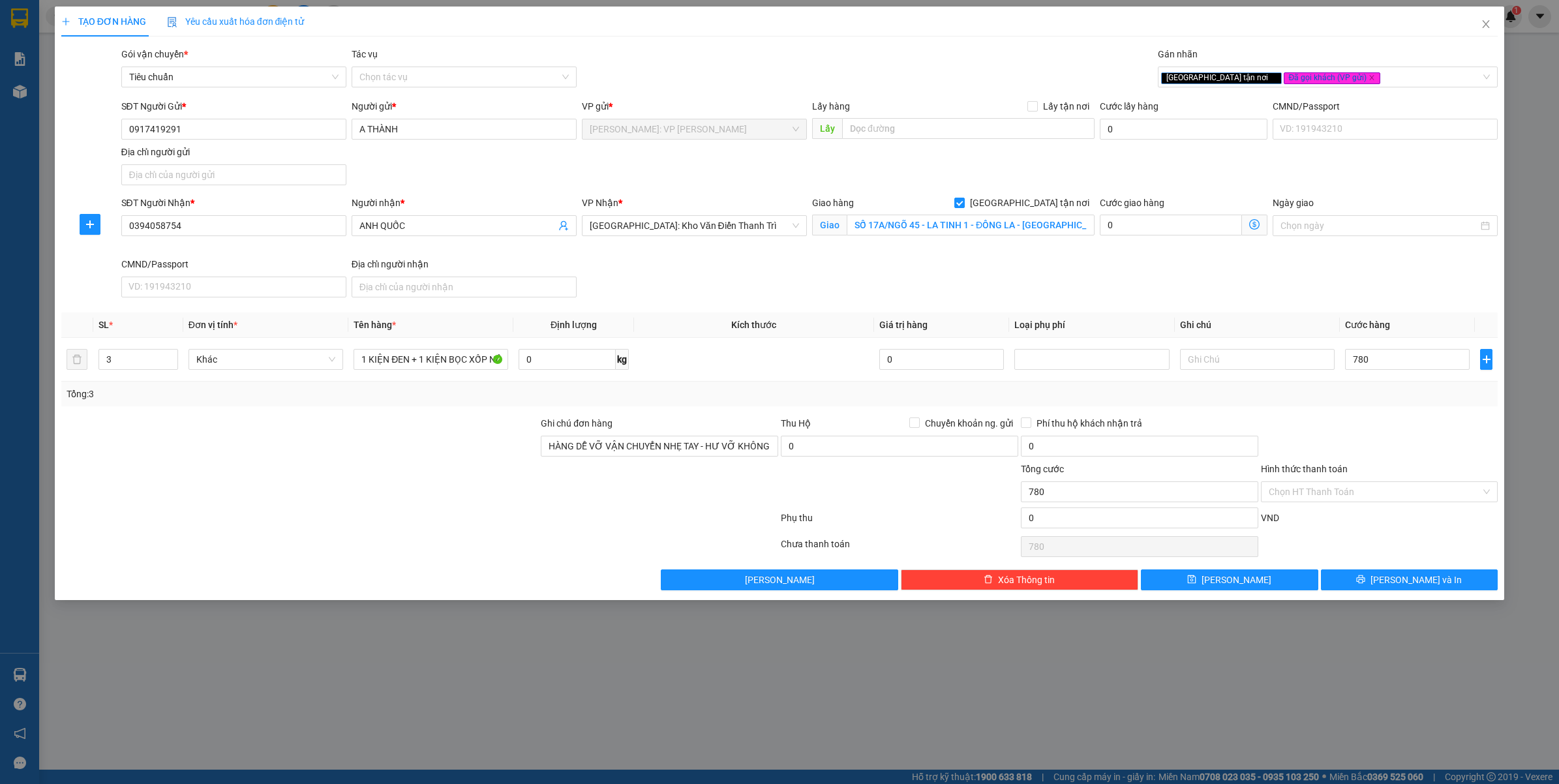
type input "780.000"
click at [1297, 486] on input "Hình thức thanh toán" at bounding box center [1375, 491] width 213 height 19
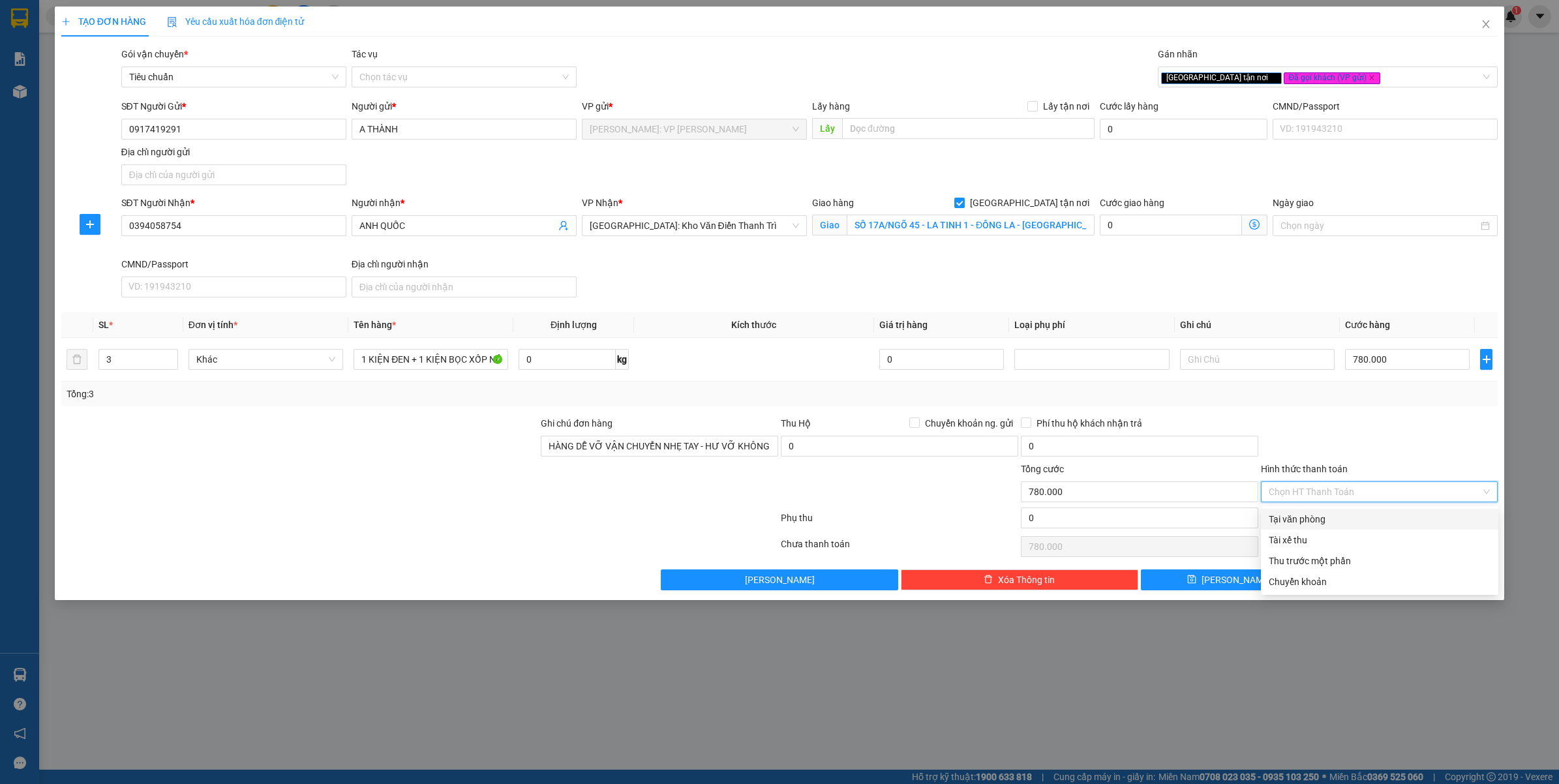
click at [1301, 521] on div "Tại văn phòng" at bounding box center [1379, 519] width 221 height 14
type input "0"
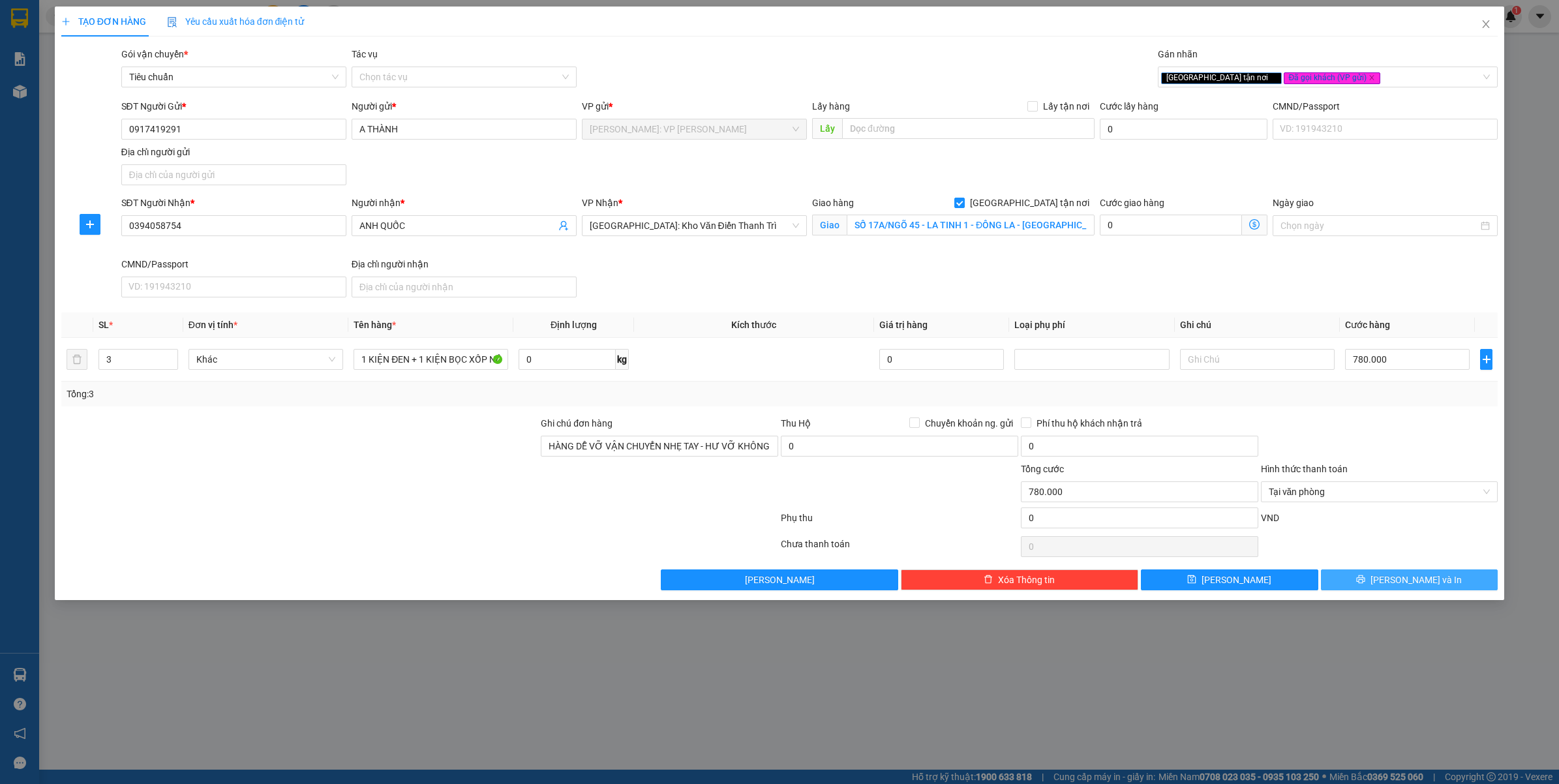
click at [1371, 589] on button "[PERSON_NAME] và In" at bounding box center [1410, 580] width 177 height 21
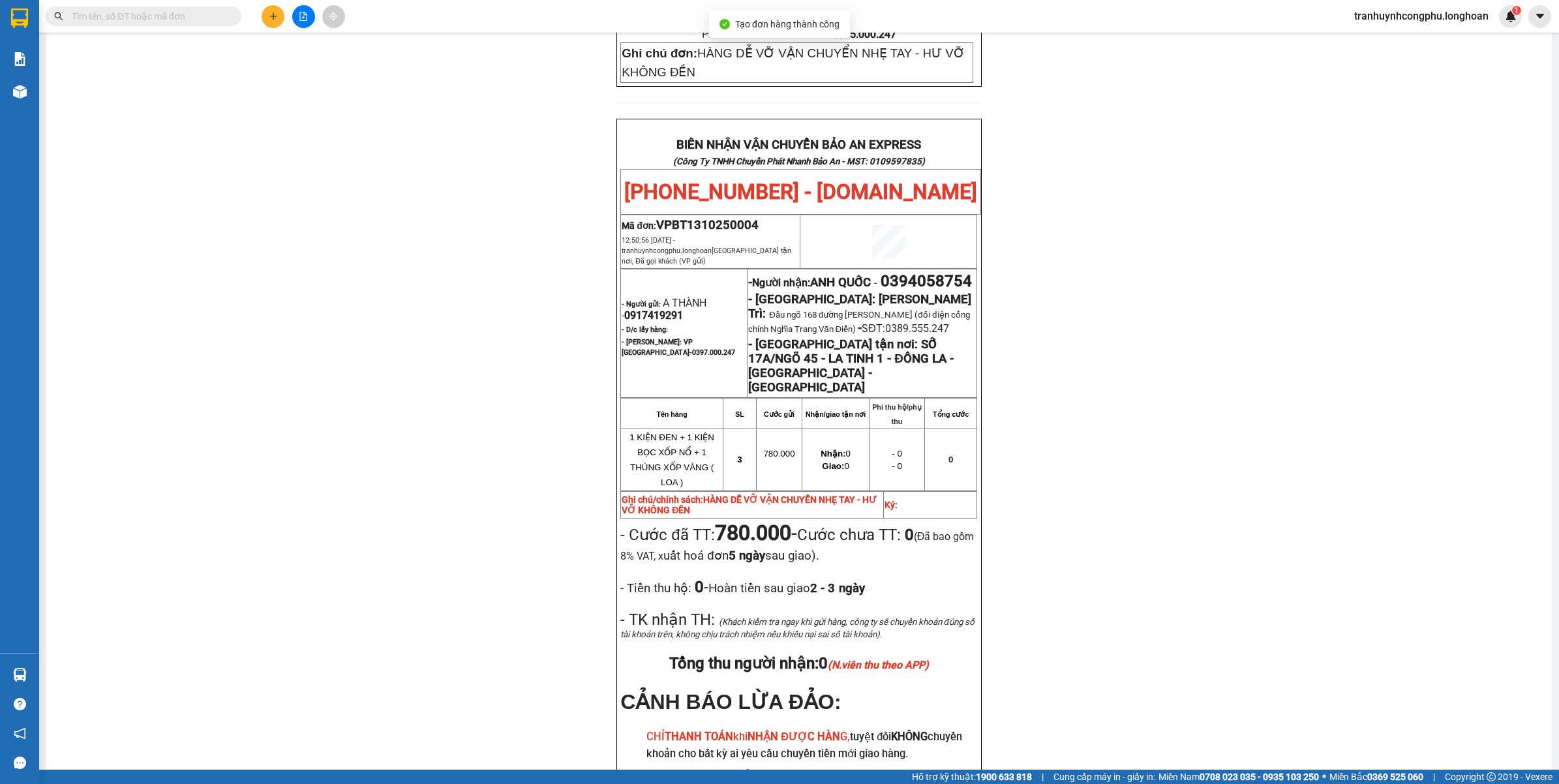
scroll to position [622, 0]
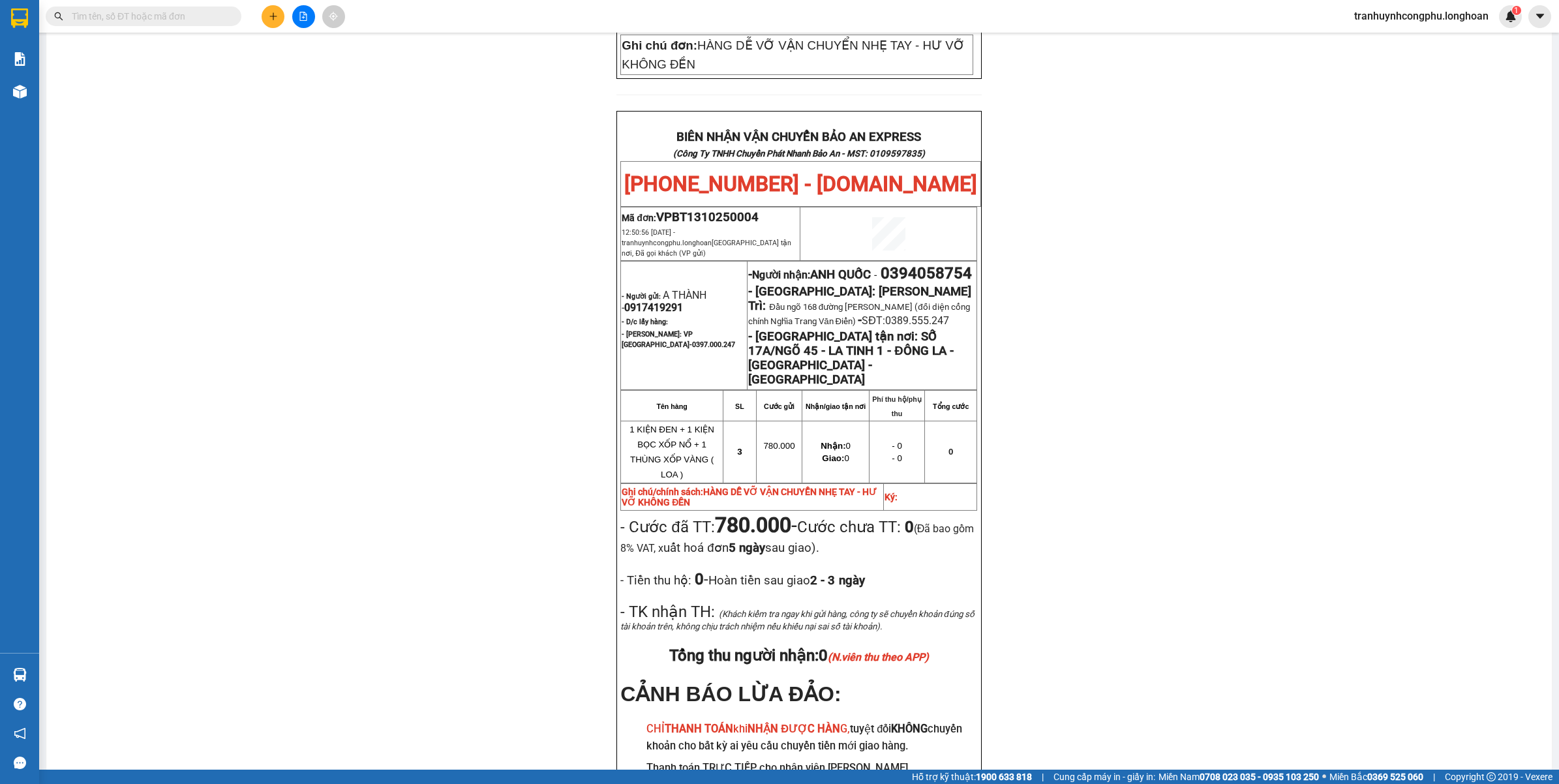
click at [712, 210] on span "VPBT1310250004" at bounding box center [707, 217] width 103 height 14
copy span "VPBT1310250004"
click at [403, 631] on div "PHIẾU DÁN LÊN HÀNG Ngày in phiếu: 12:50 [DATE] CSKH: [PHONE_NUMBER] CÔNG TY TNH…" at bounding box center [799, 182] width 1474 height 1381
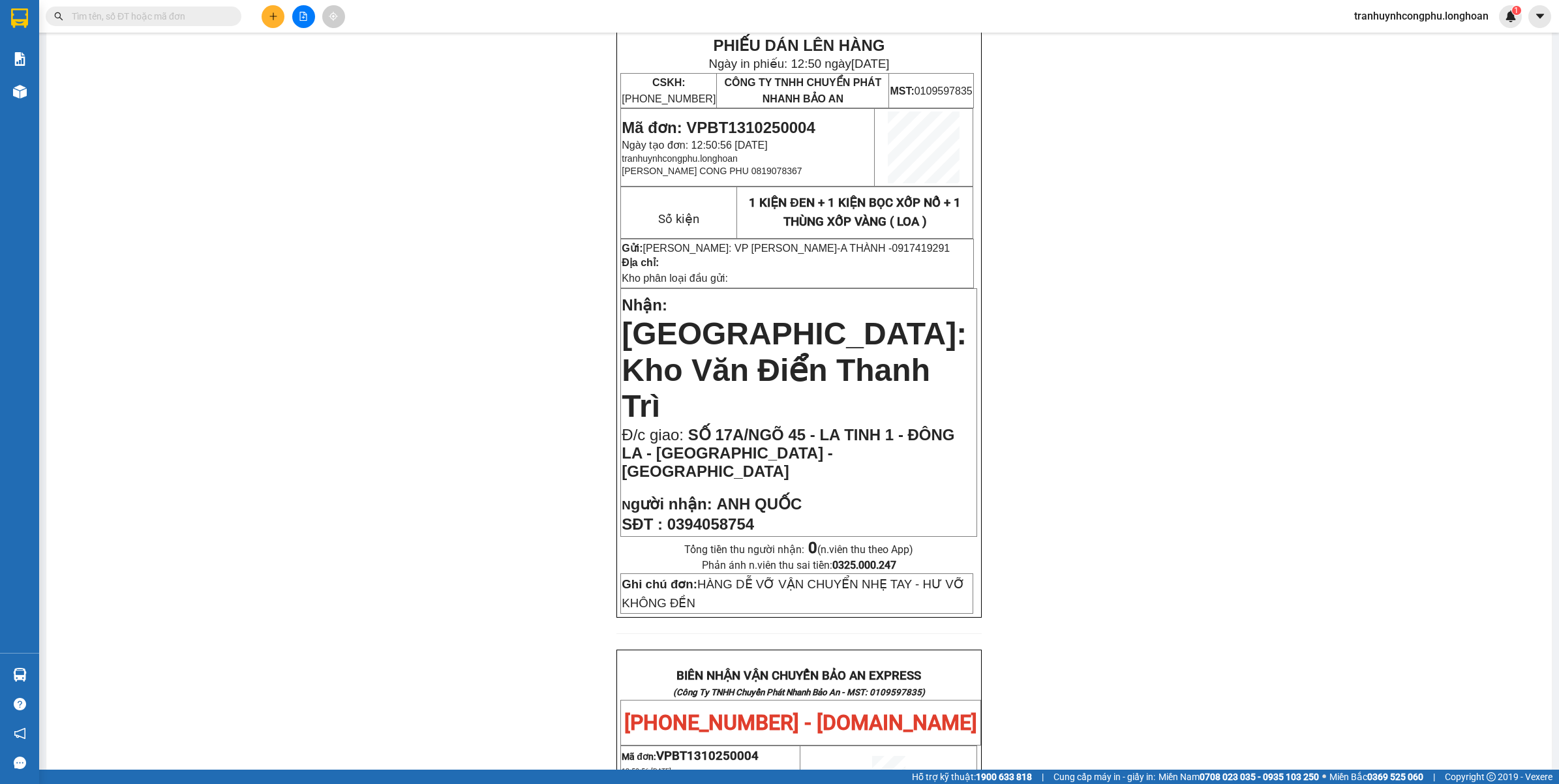
scroll to position [0, 0]
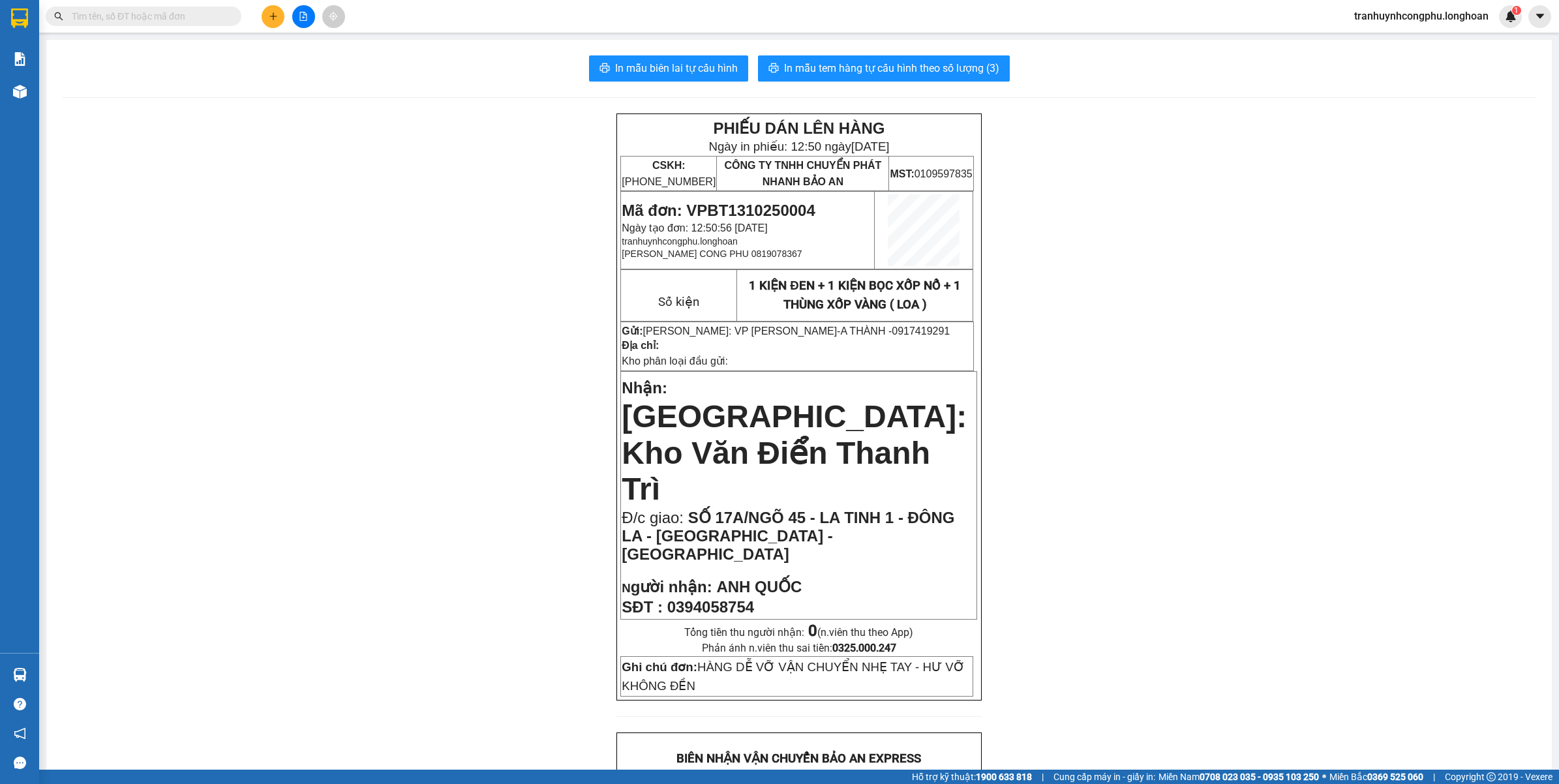
drag, startPoint x: 493, startPoint y: 416, endPoint x: 814, endPoint y: 205, distance: 384.1
click at [936, 61] on span "In mẫu tem hàng tự cấu hình theo số lượng (3)" at bounding box center [891, 68] width 215 height 16
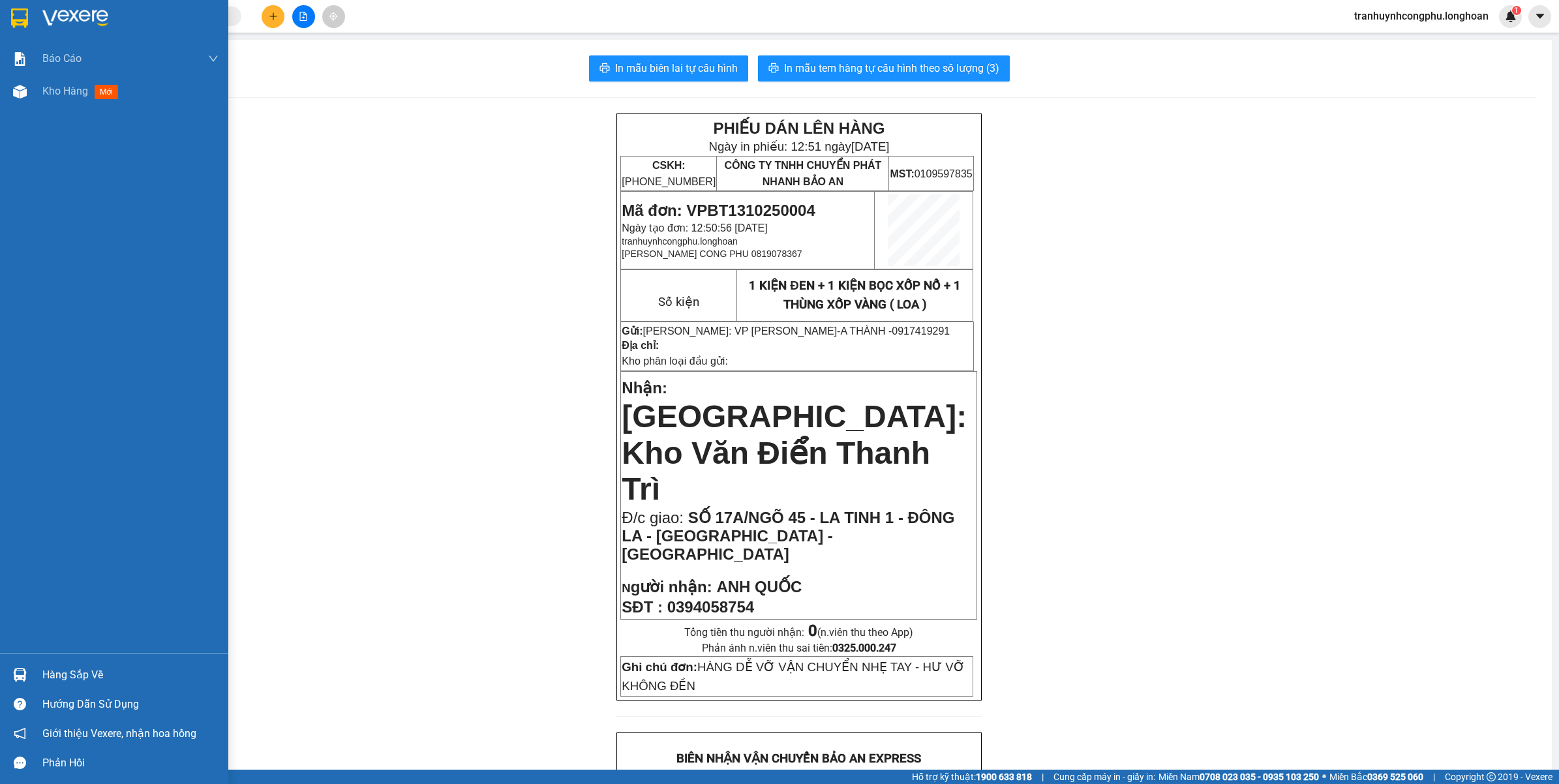
drag, startPoint x: 47, startPoint y: 102, endPoint x: 1557, endPoint y: 674, distance: 1614.7
click at [47, 102] on div "Kho hàng mới" at bounding box center [131, 92] width 176 height 33
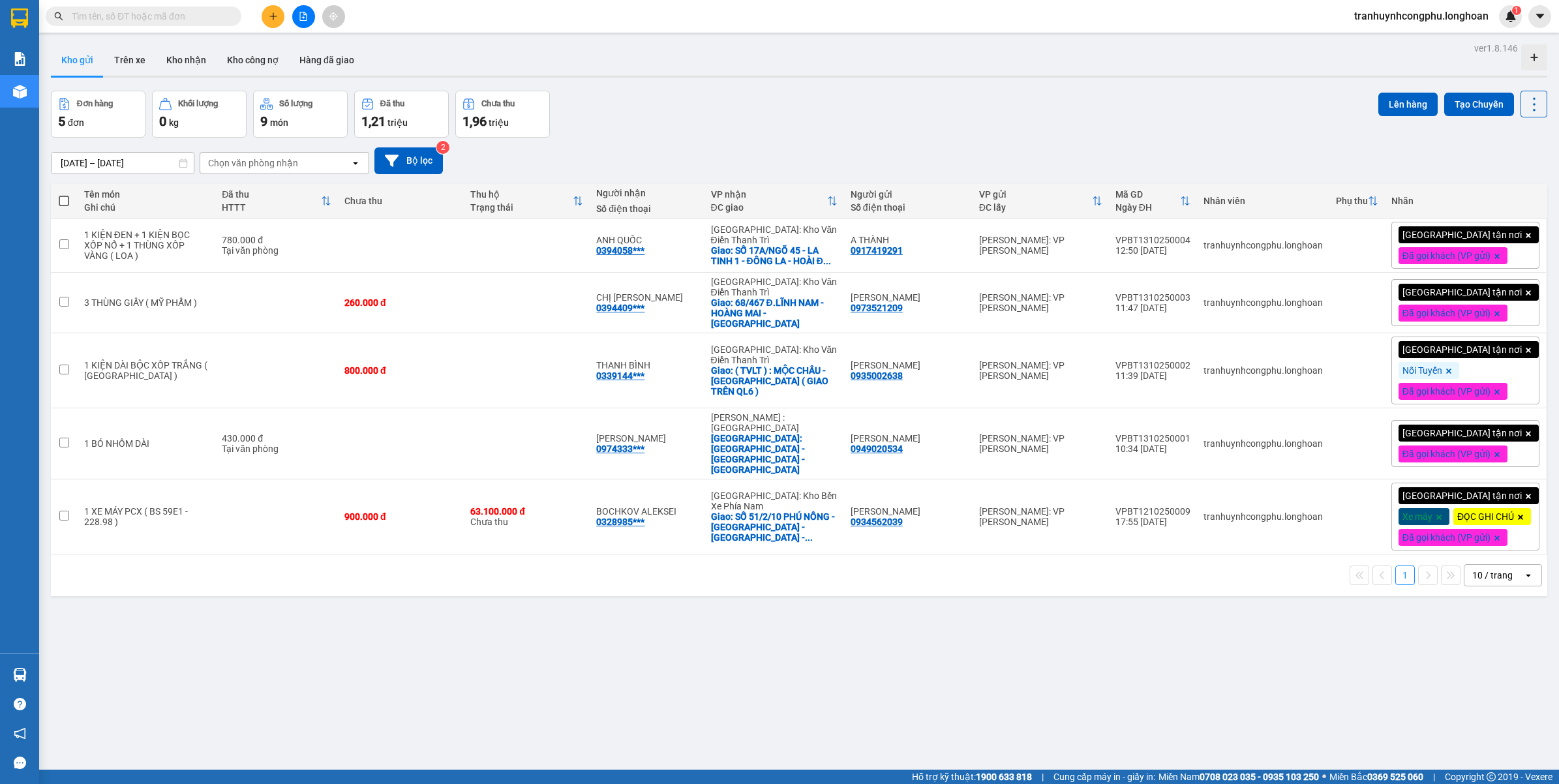
click at [640, 686] on div "ver 1.8.146 Kho gửi Trên xe Kho nhận Kho công nợ Hàng đã giao Đơn hàng 5 đơn Kh…" at bounding box center [799, 430] width 1507 height 784
click at [643, 688] on div "ver 1.8.146 Kho gửi Trên xe Kho nhận Kho công nợ Hàng đã giao Đơn hàng 5 đơn Kh…" at bounding box center [799, 430] width 1507 height 784
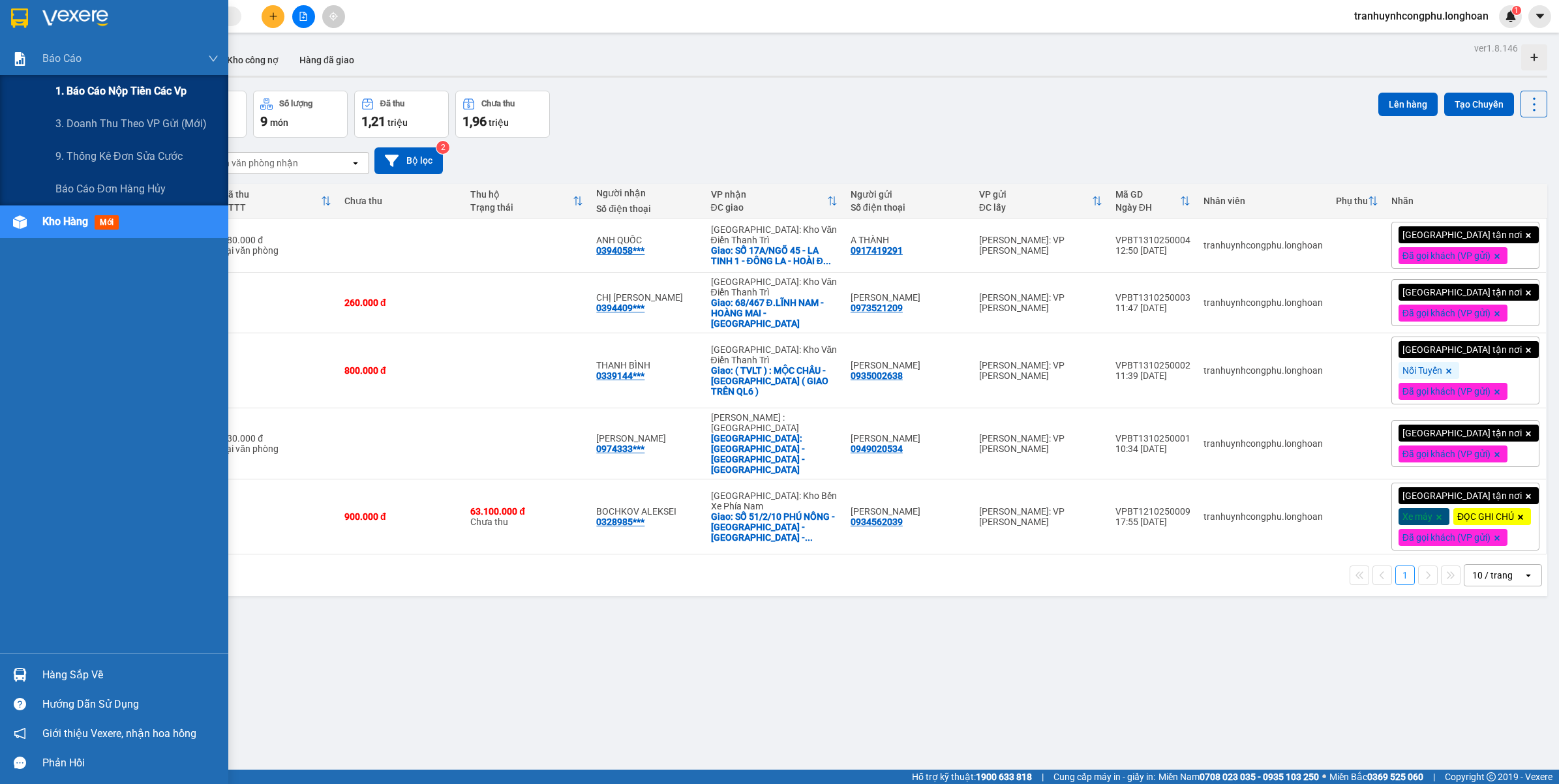
click at [90, 92] on span "1. Báo cáo nộp tiền các vp" at bounding box center [120, 91] width 131 height 16
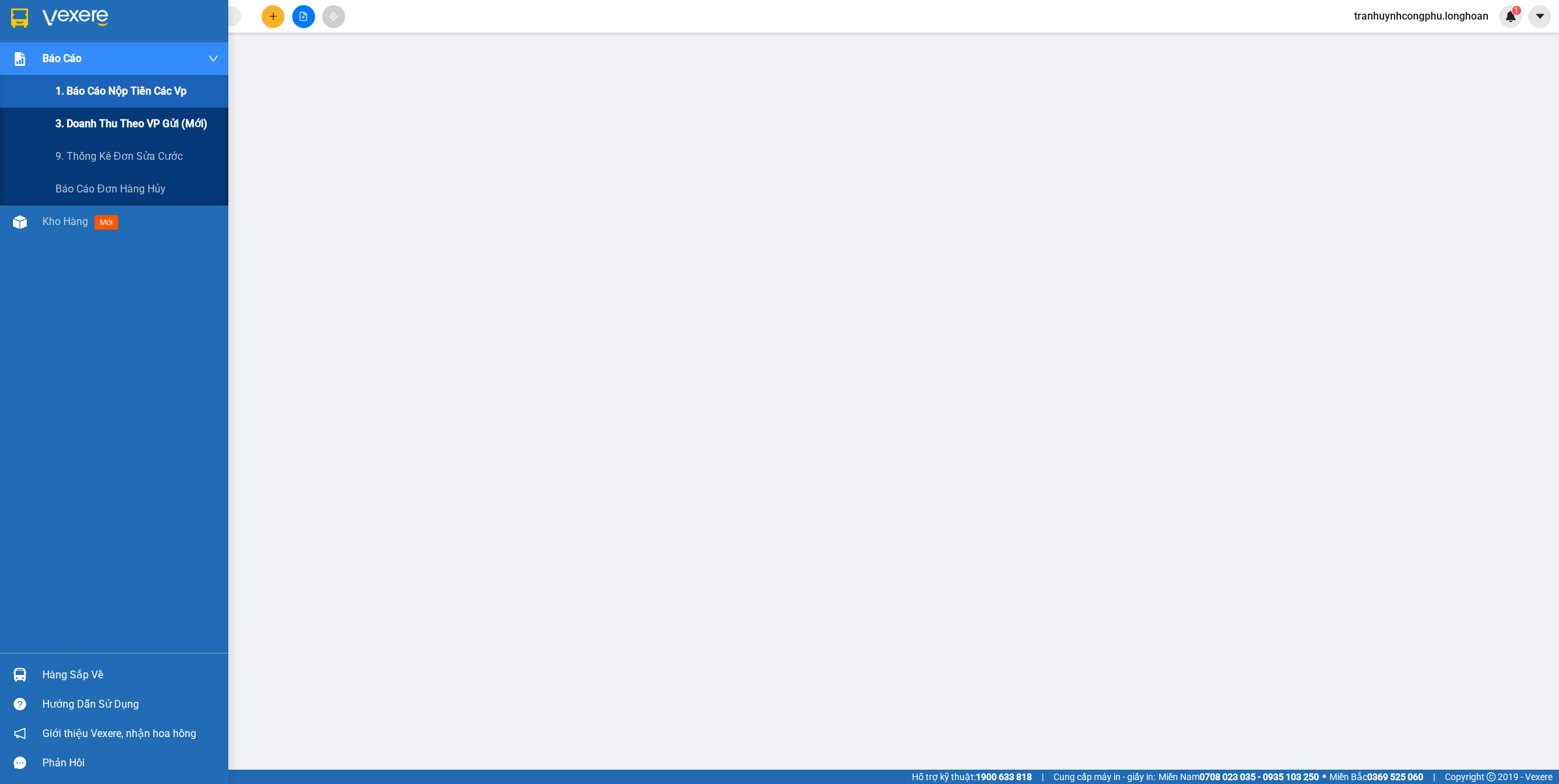
click at [99, 121] on span "3. Doanh Thu theo VP Gửi (mới)" at bounding box center [131, 124] width 152 height 16
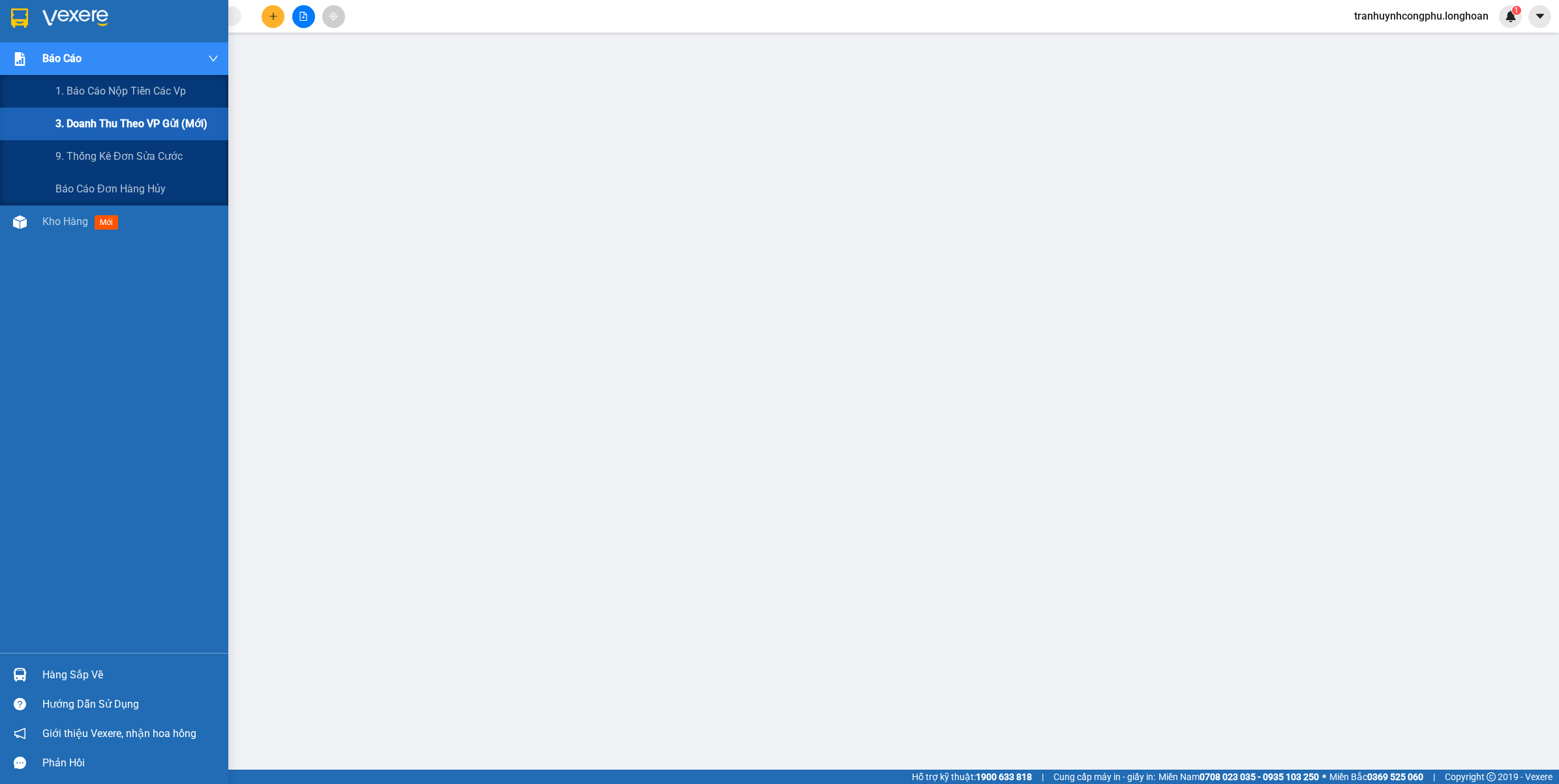
click at [89, 93] on span "1. Báo cáo nộp tiền các vp" at bounding box center [120, 91] width 131 height 16
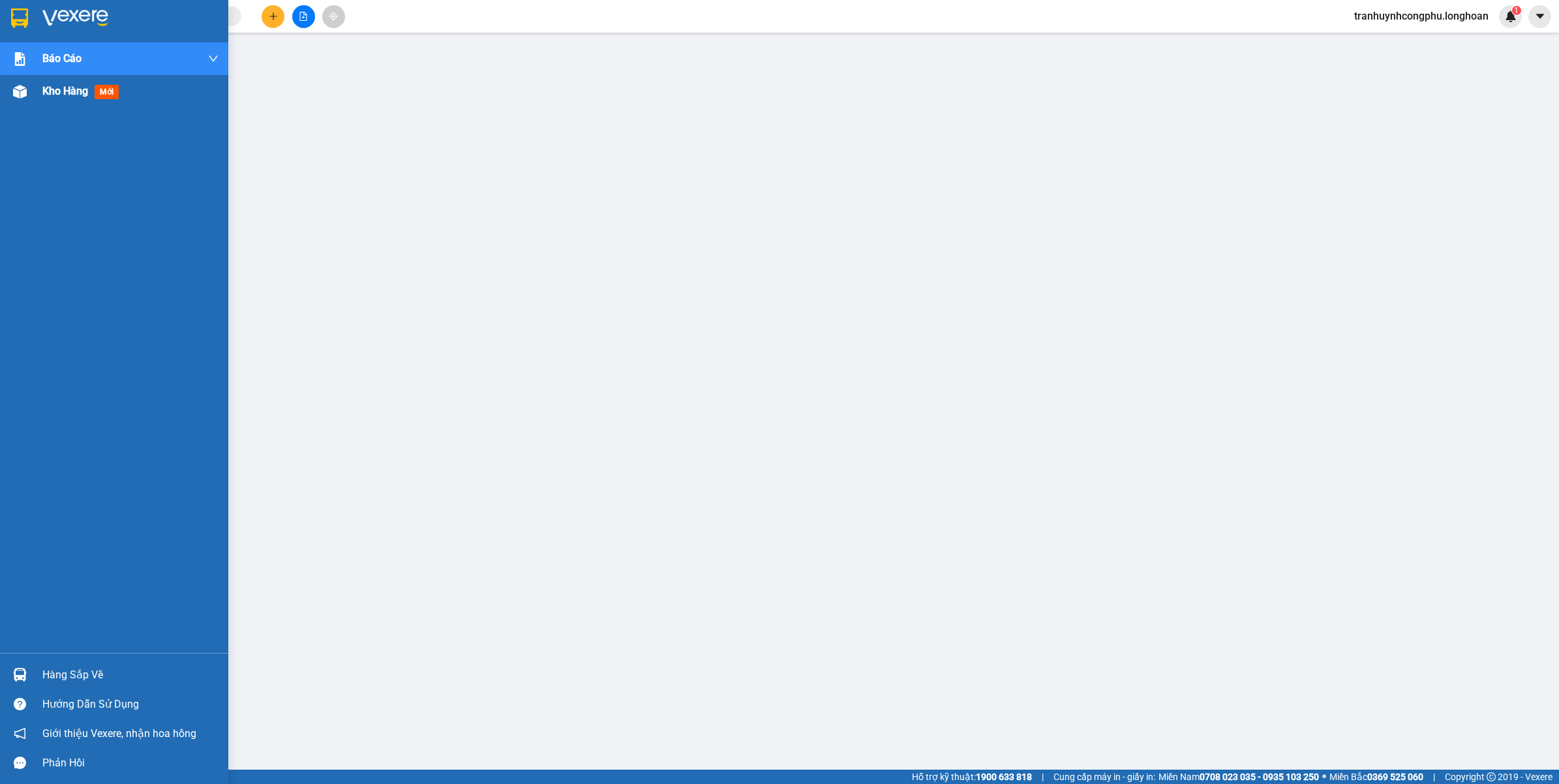
click at [24, 99] on div at bounding box center [19, 91] width 23 height 23
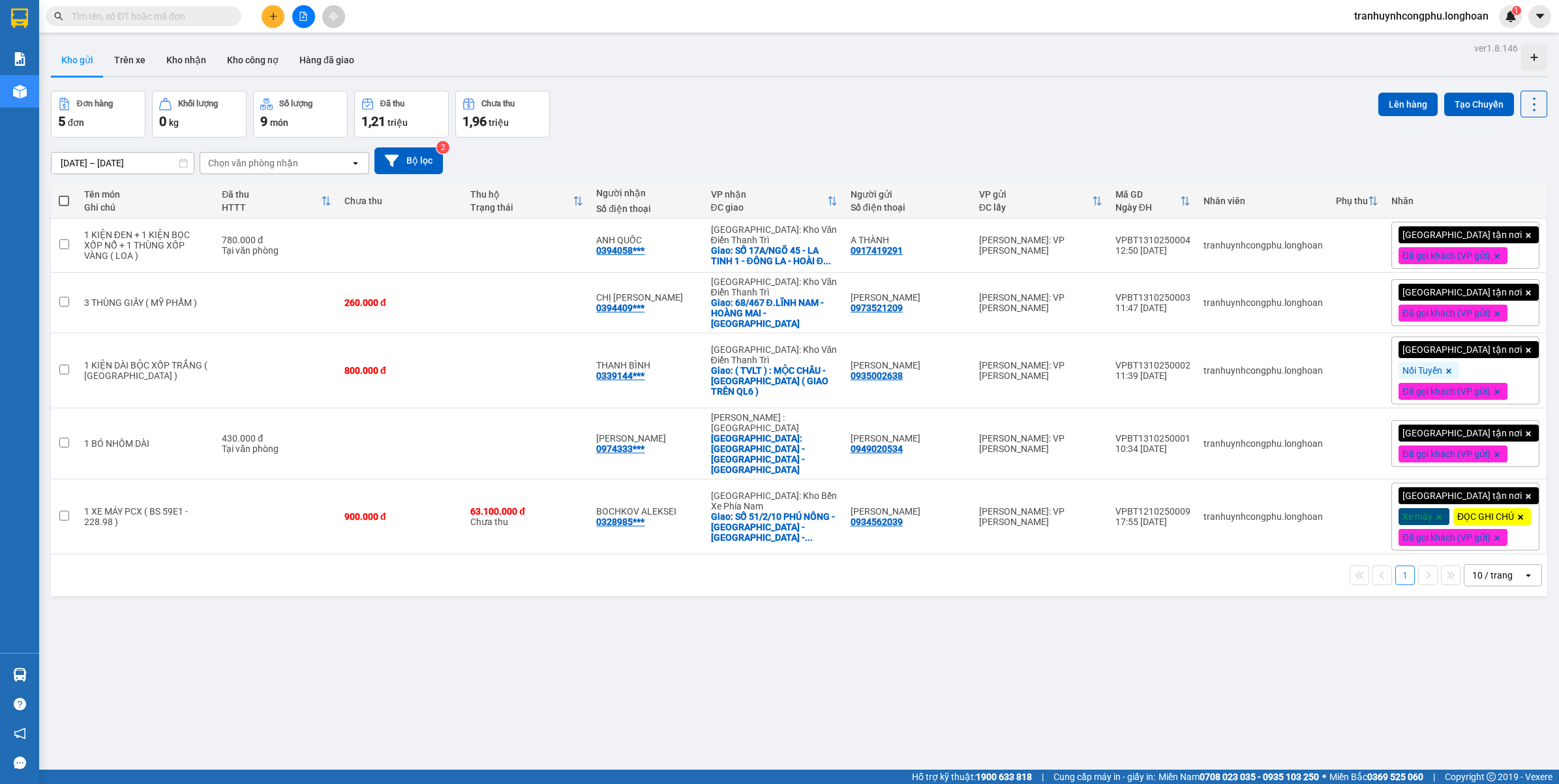
click at [696, 637] on div "ver 1.8.146 Kho gửi Trên xe Kho nhận Kho công nợ Hàng đã giao Đơn hàng 5 đơn Kh…" at bounding box center [799, 430] width 1507 height 784
click at [641, 653] on div "ver 1.8.146 Kho gửi Trên xe Kho nhận Kho công nợ Hàng đã giao Đơn hàng 5 đơn Kh…" at bounding box center [799, 430] width 1507 height 784
